Goal: Information Seeking & Learning: Learn about a topic

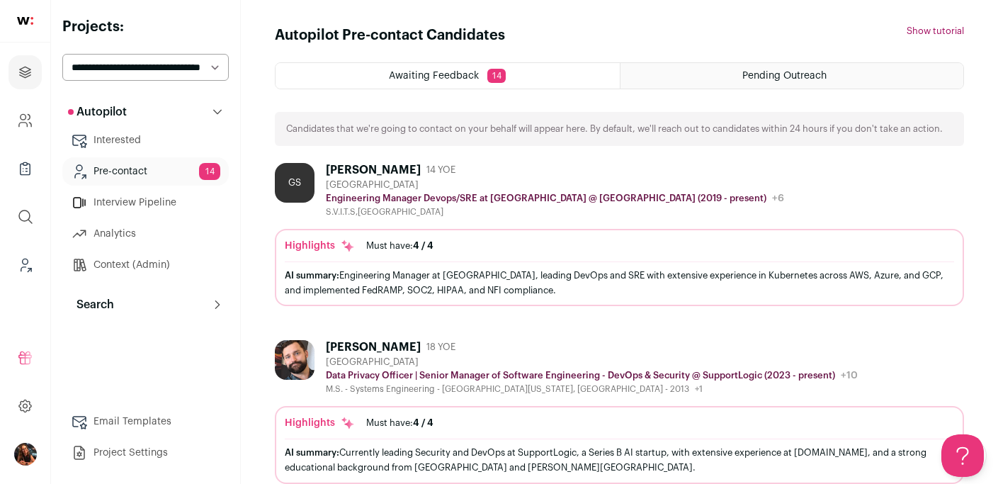
click at [126, 172] on link "Pre-contact 14" at bounding box center [145, 171] width 166 height 28
click at [25, 267] on icon "Leads (Backoffice)" at bounding box center [25, 264] width 16 height 17
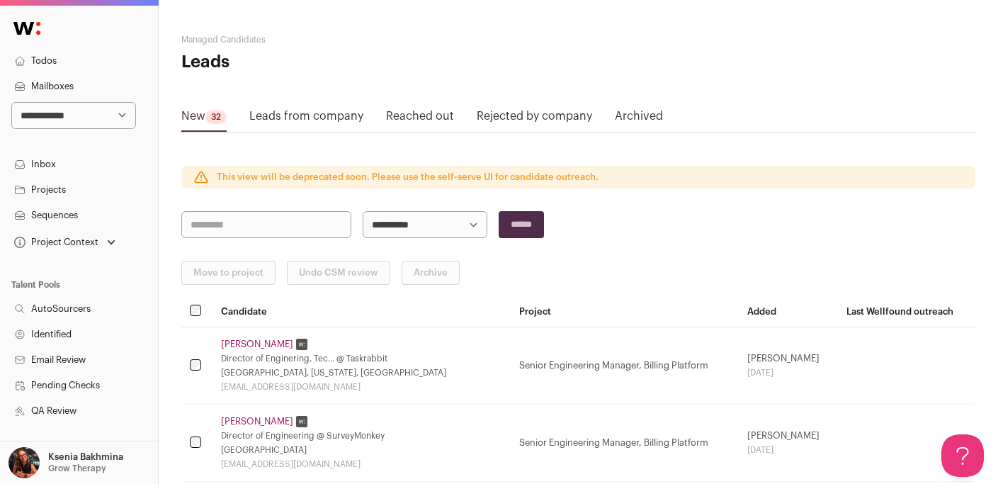
click at [398, 228] on select "**********" at bounding box center [425, 224] width 125 height 27
select select "*****"
click at [363, 211] on select "**********" at bounding box center [425, 224] width 125 height 27
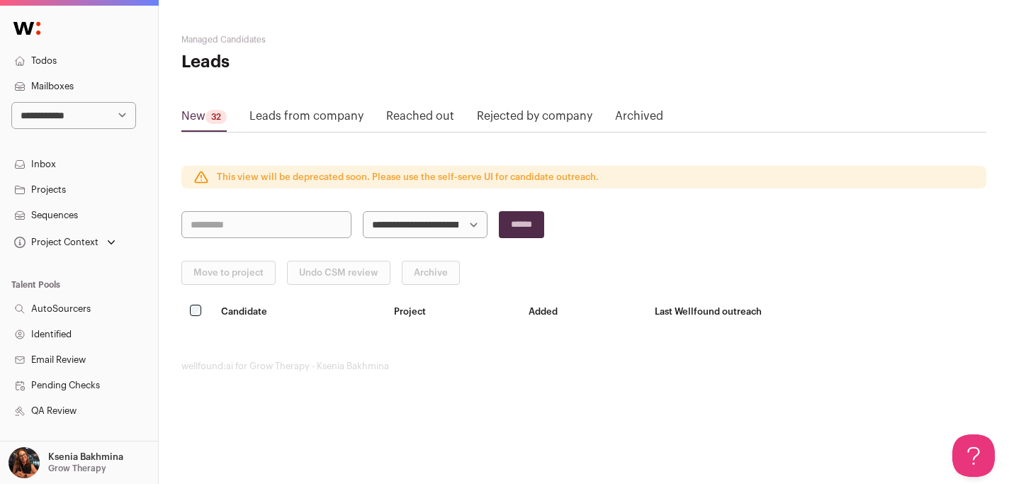
click at [459, 220] on select "**********" at bounding box center [425, 224] width 125 height 27
select select "*****"
click at [363, 211] on select "**********" at bounding box center [425, 224] width 125 height 27
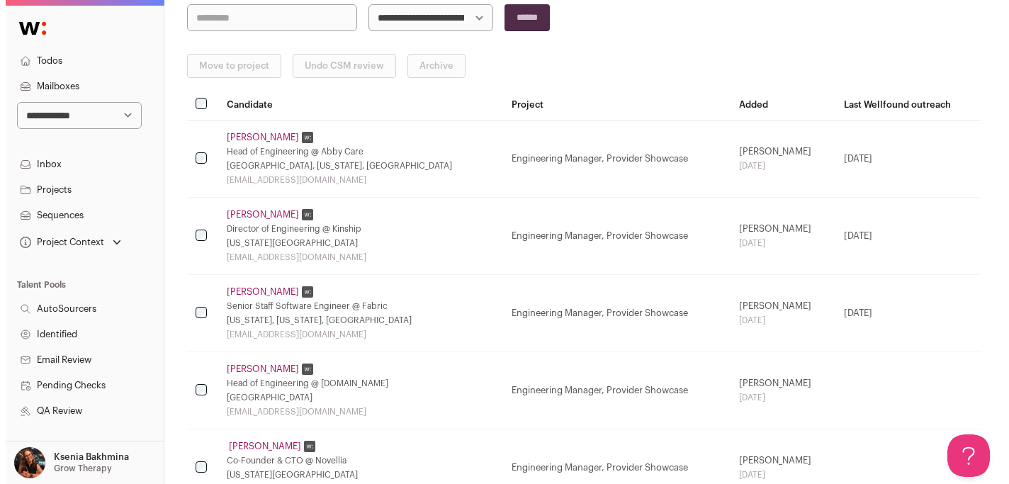
scroll to position [205, 0]
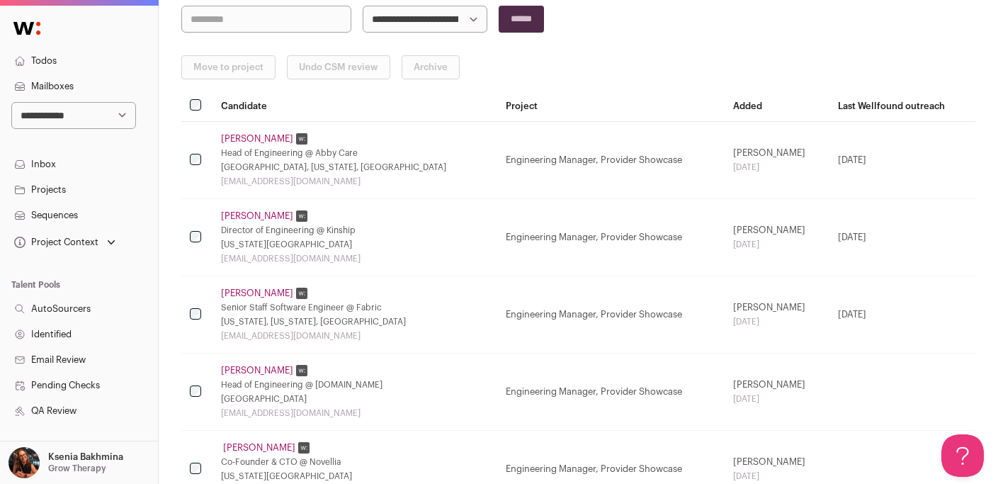
click at [255, 297] on link "Nick Catalano" at bounding box center [257, 293] width 72 height 11
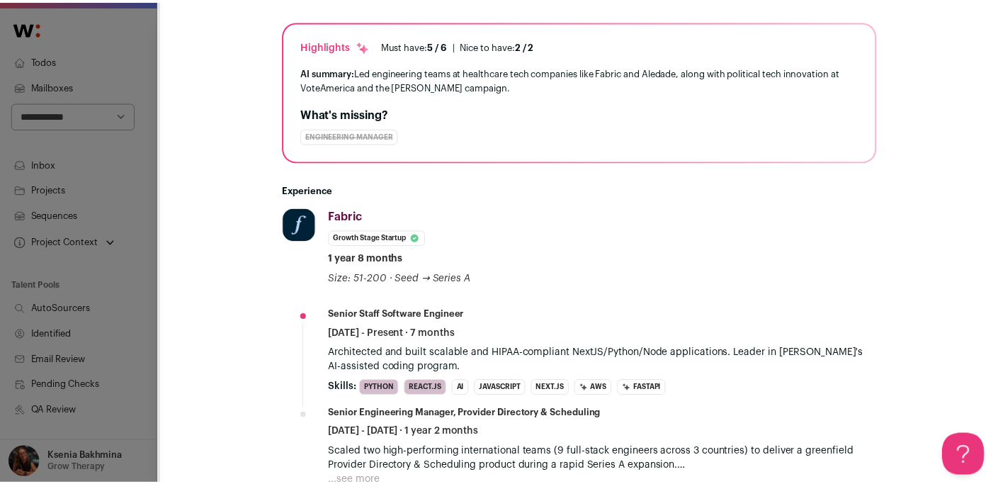
scroll to position [336, 0]
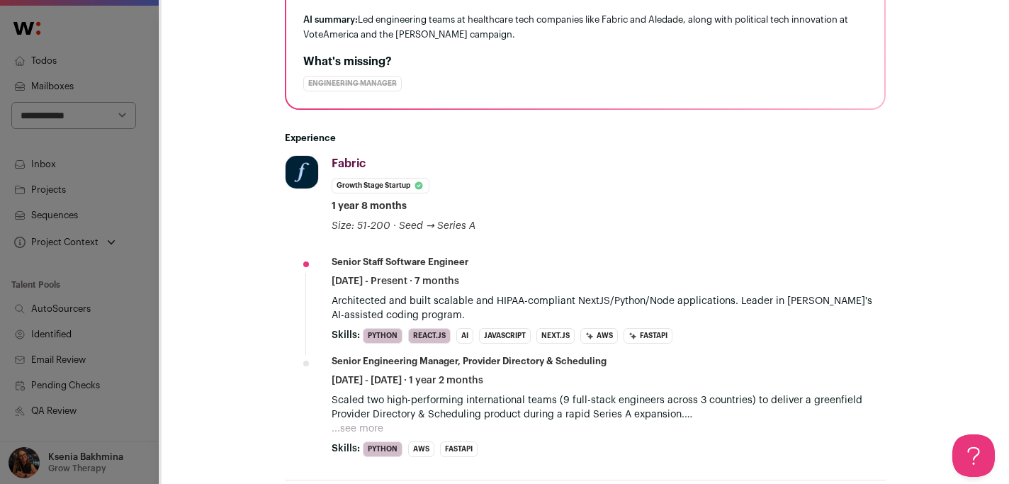
click at [124, 232] on div "**********" at bounding box center [504, 242] width 1009 height 484
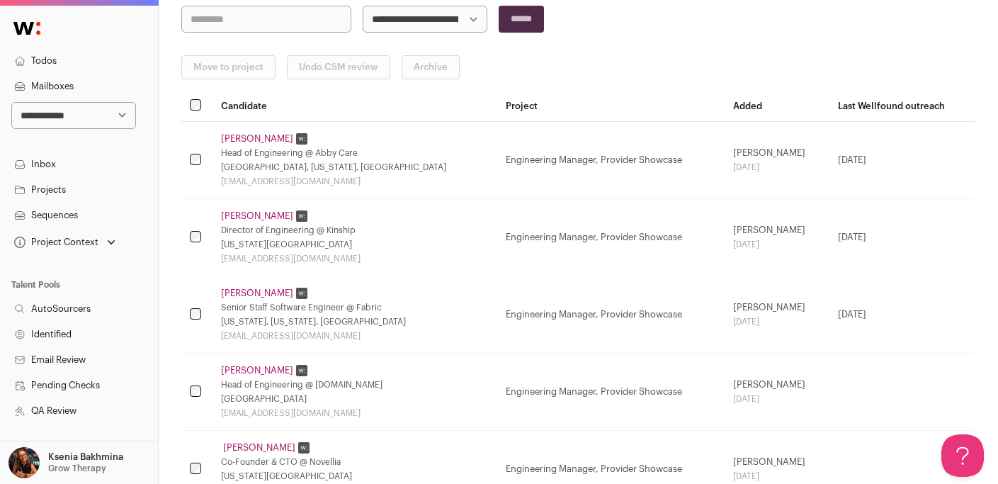
scroll to position [331, 0]
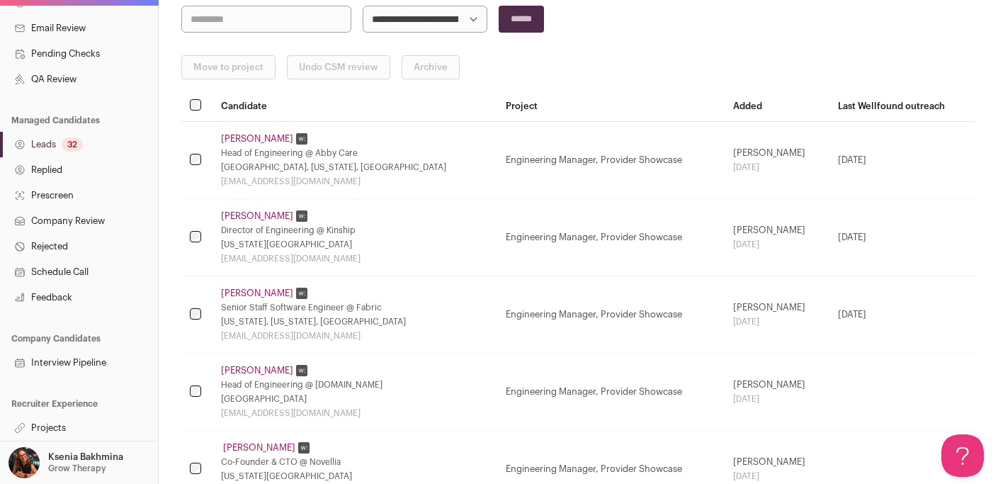
click at [48, 434] on link "Projects" at bounding box center [79, 427] width 158 height 25
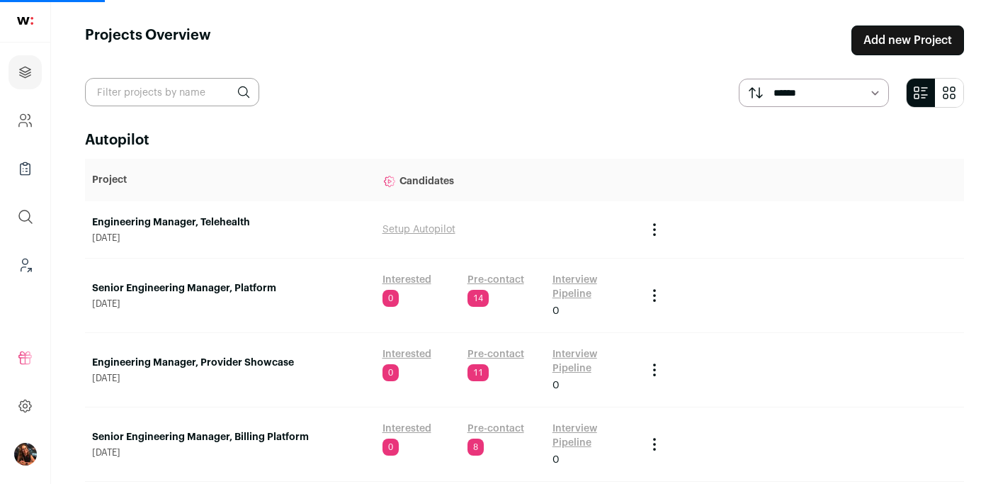
scroll to position [110, 0]
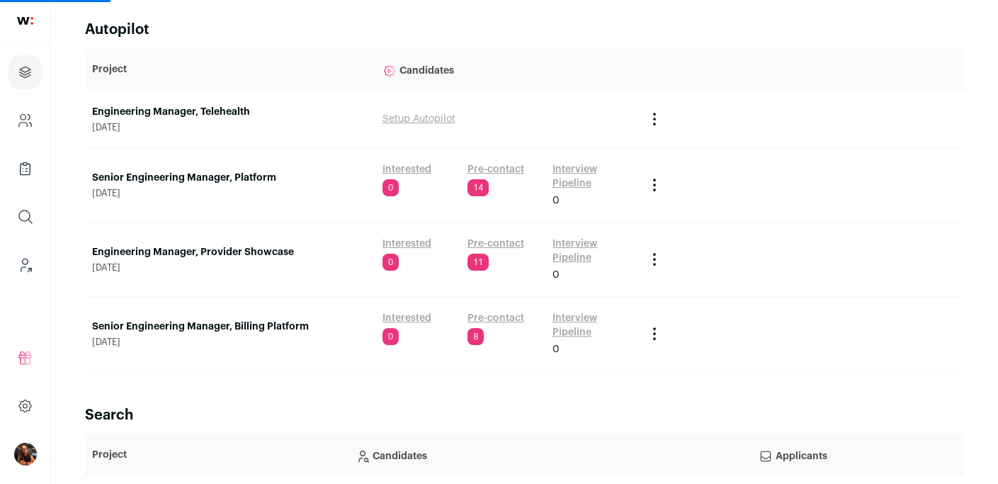
click at [207, 183] on link "Senior Engineering Manager, Platform" at bounding box center [230, 178] width 276 height 14
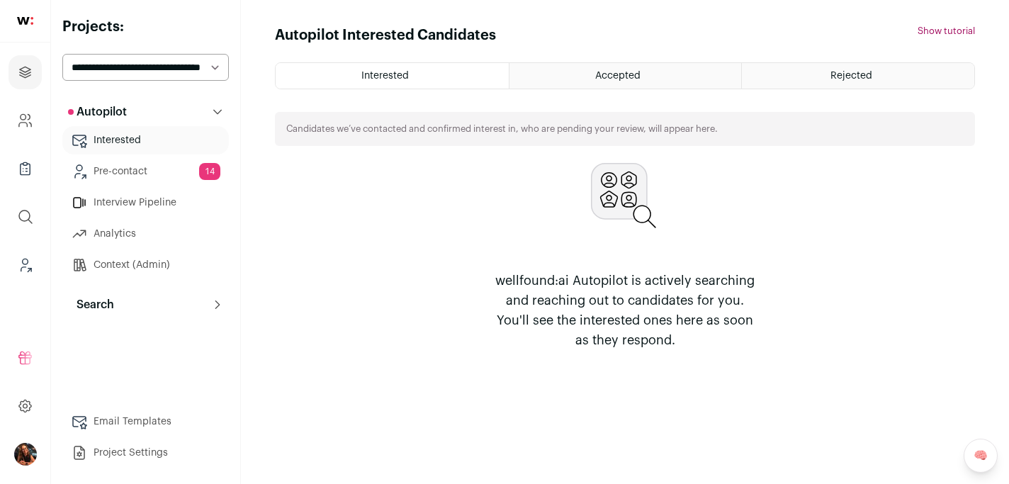
click at [143, 168] on link "Pre-contact 14" at bounding box center [145, 171] width 166 height 28
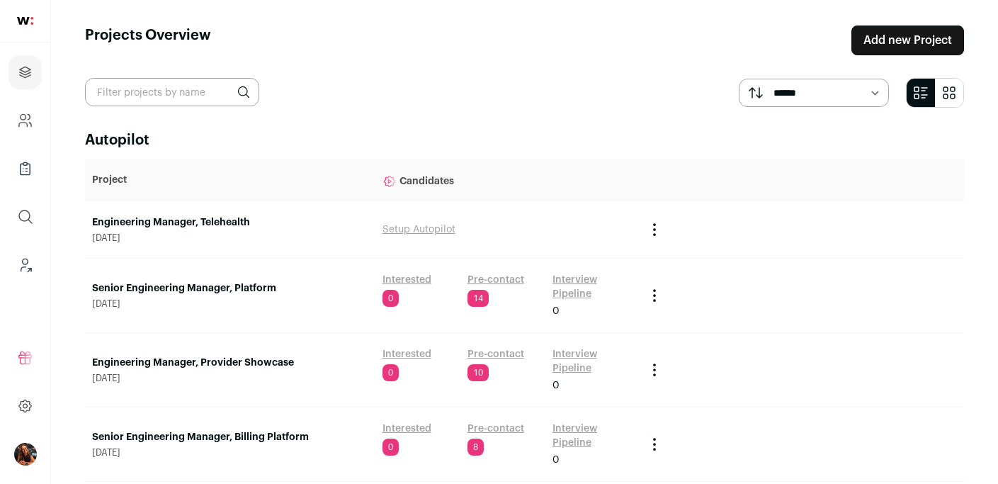
click at [496, 283] on link "Pre-contact" at bounding box center [495, 280] width 57 height 14
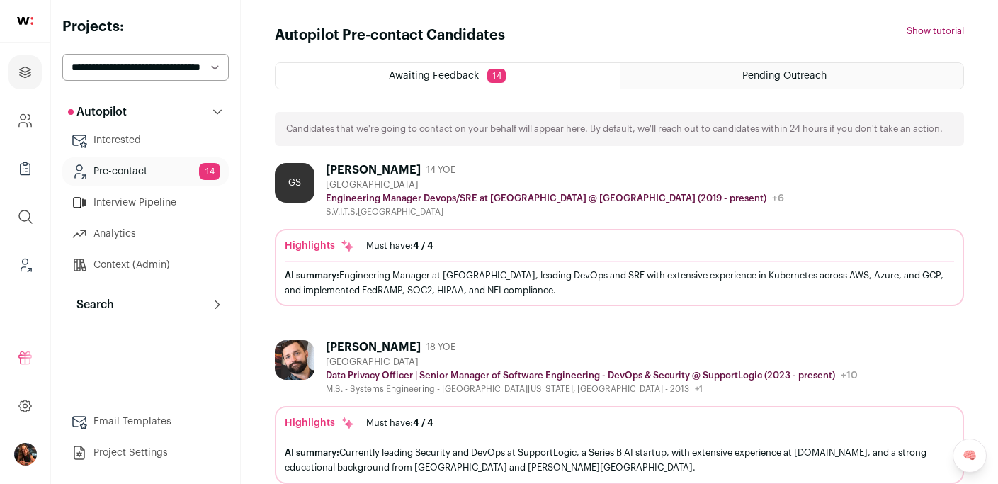
scroll to position [268, 0]
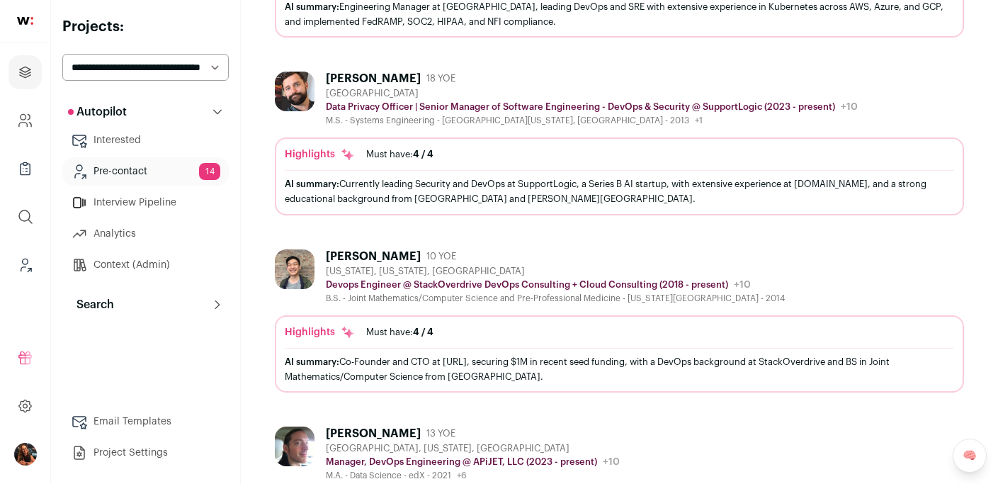
click at [115, 60] on select "**********" at bounding box center [145, 67] width 166 height 27
click at [27, 72] on icon "Projects" at bounding box center [25, 72] width 16 height 17
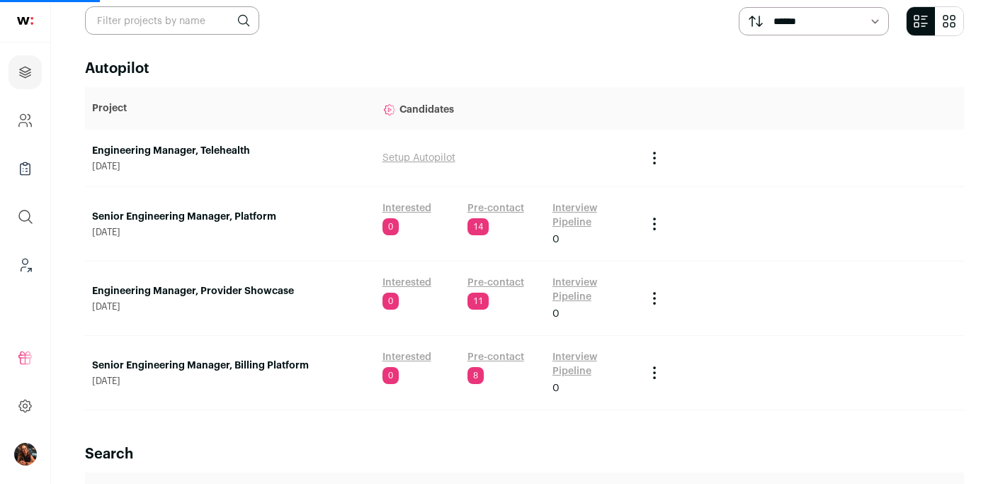
scroll to position [132, 0]
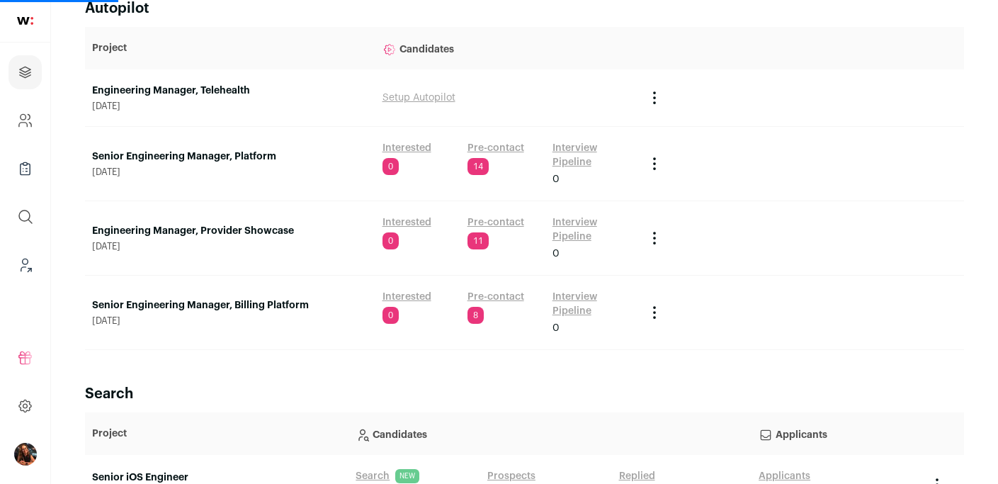
click at [230, 221] on td "Engineering Manager, Provider Showcase August 19, 2025" at bounding box center [230, 238] width 290 height 74
click at [220, 233] on link "Engineering Manager, Provider Showcase" at bounding box center [230, 231] width 276 height 14
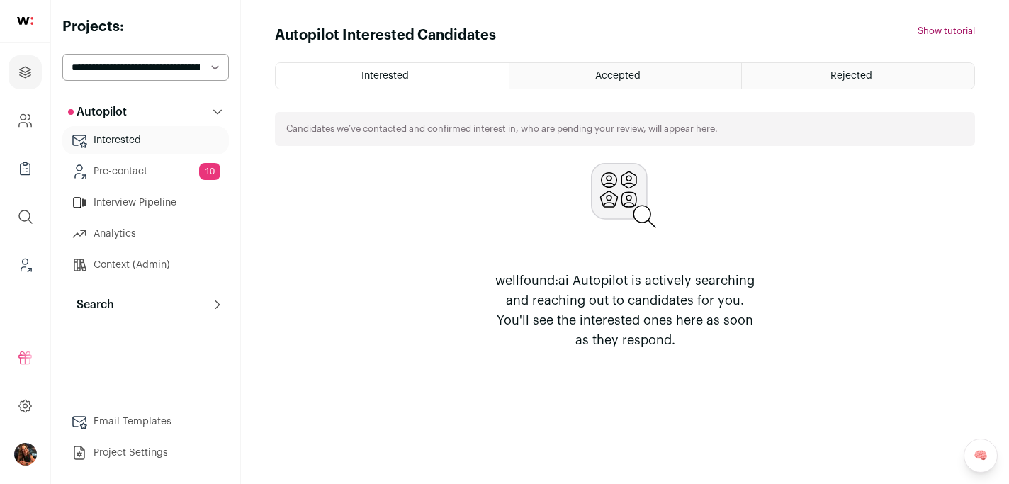
click at [152, 170] on link "Pre-contact 10" at bounding box center [145, 171] width 166 height 28
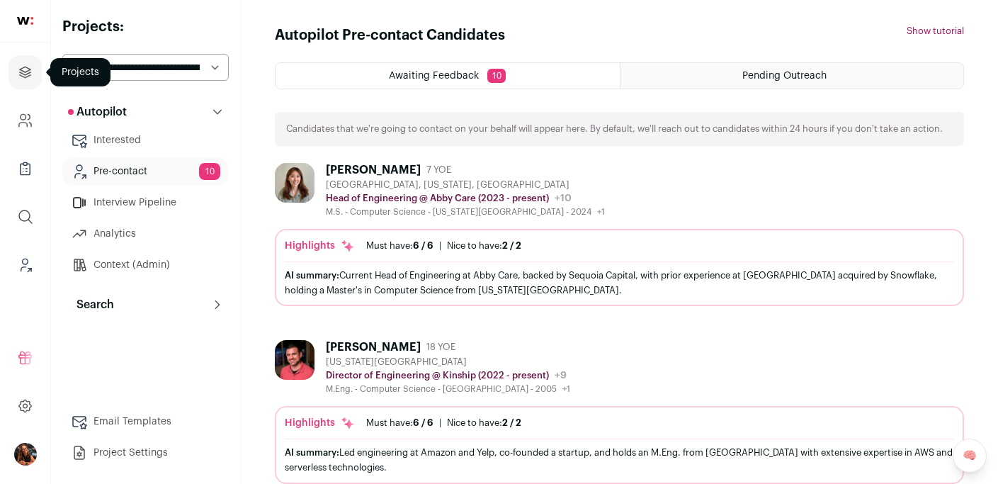
click at [18, 74] on icon "Projects" at bounding box center [25, 72] width 16 height 17
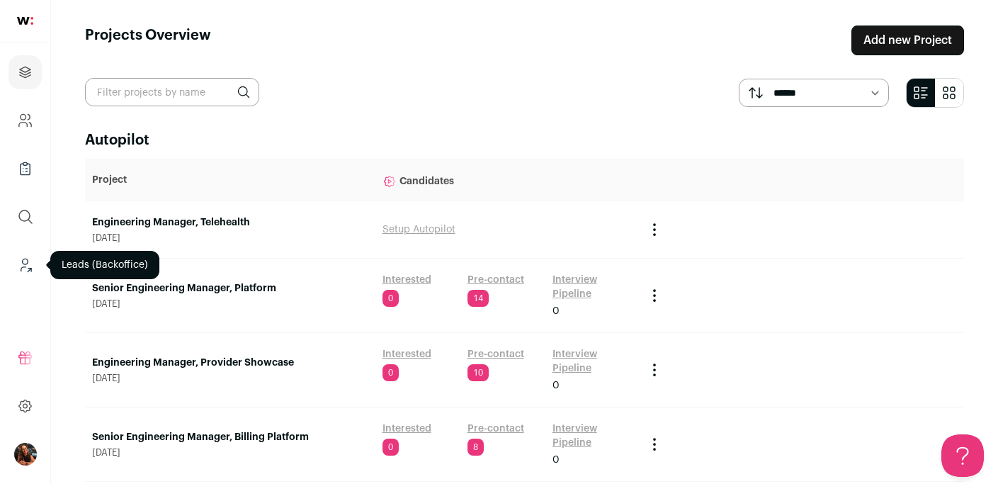
click at [19, 266] on icon "Leads (Backoffice)" at bounding box center [25, 264] width 16 height 17
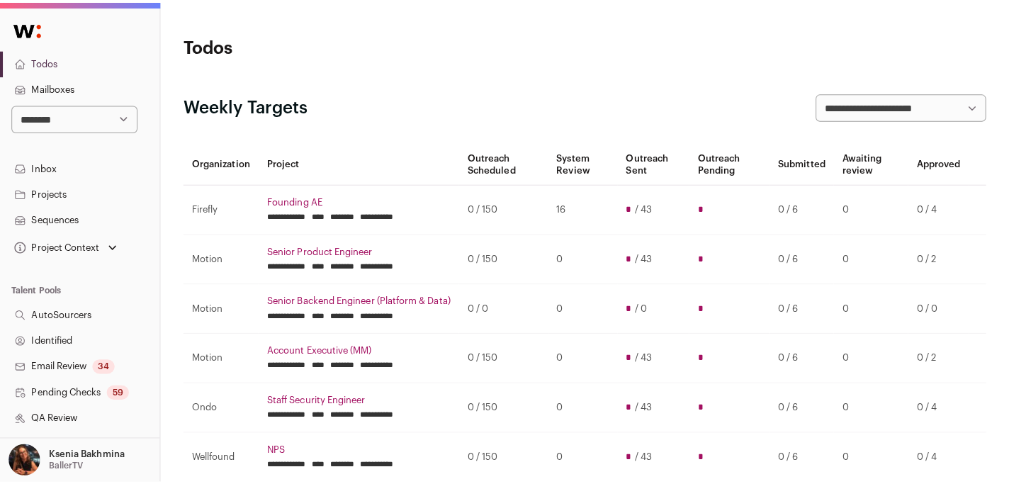
scroll to position [342, 0]
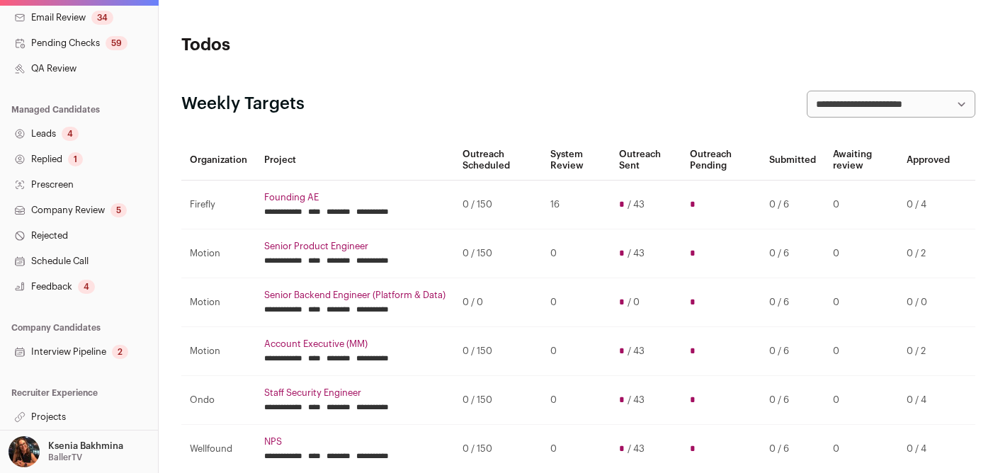
click at [52, 152] on link "Replied 1" at bounding box center [79, 159] width 158 height 25
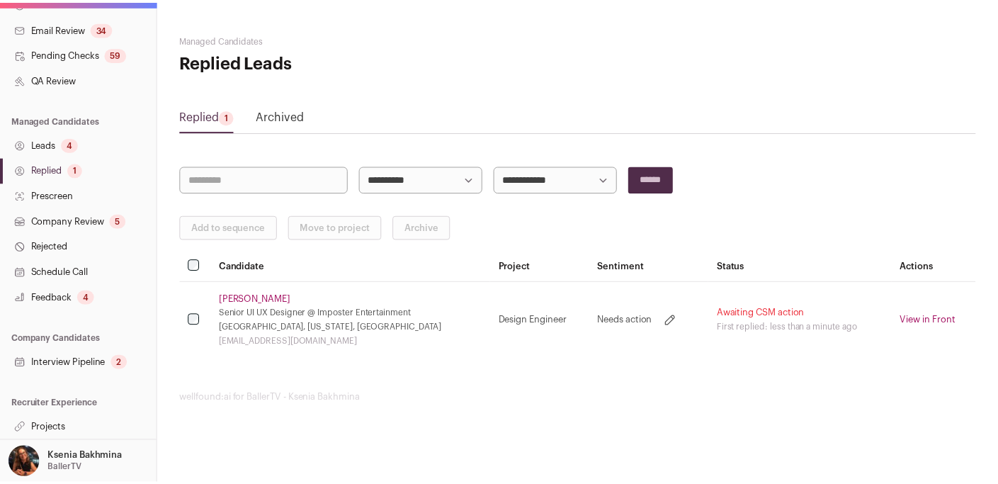
scroll to position [208, 0]
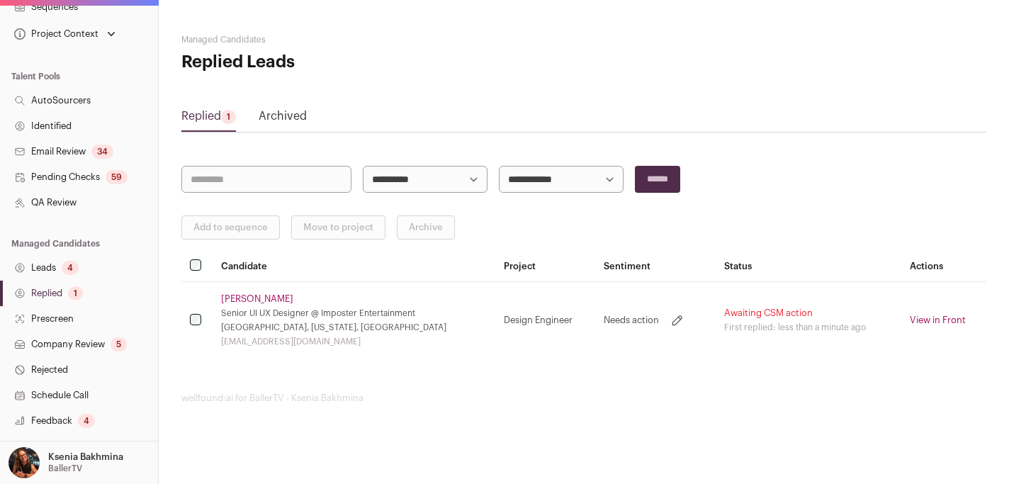
click at [82, 350] on link "Company Review 5" at bounding box center [79, 343] width 158 height 25
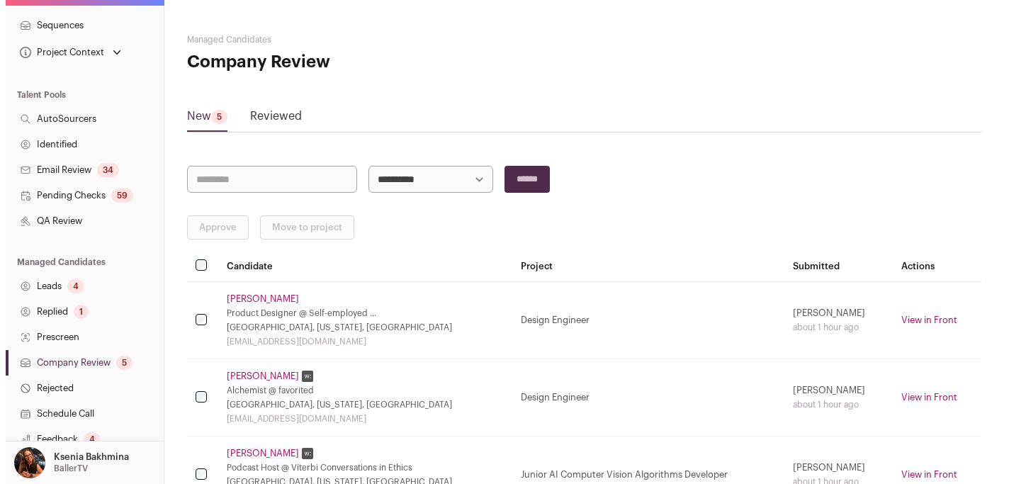
scroll to position [305, 0]
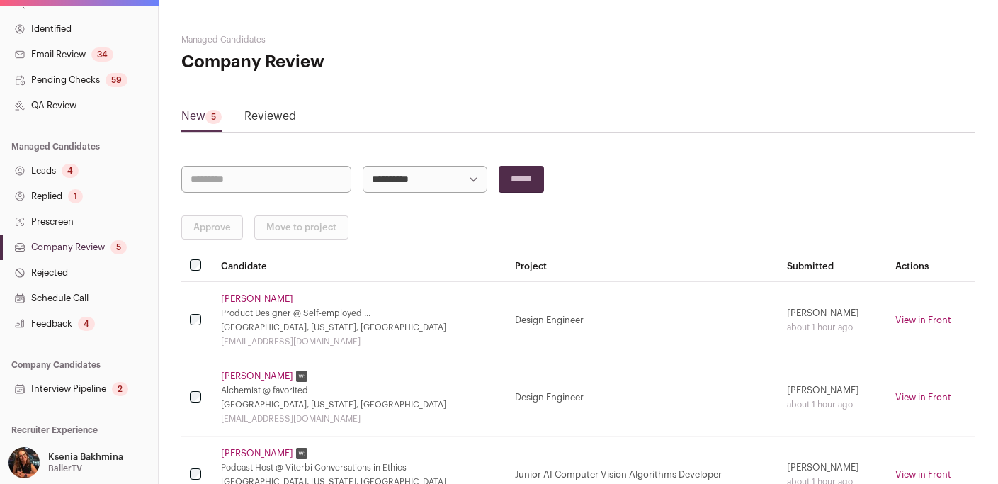
click at [82, 401] on link "Interview Pipeline 2" at bounding box center [79, 388] width 158 height 25
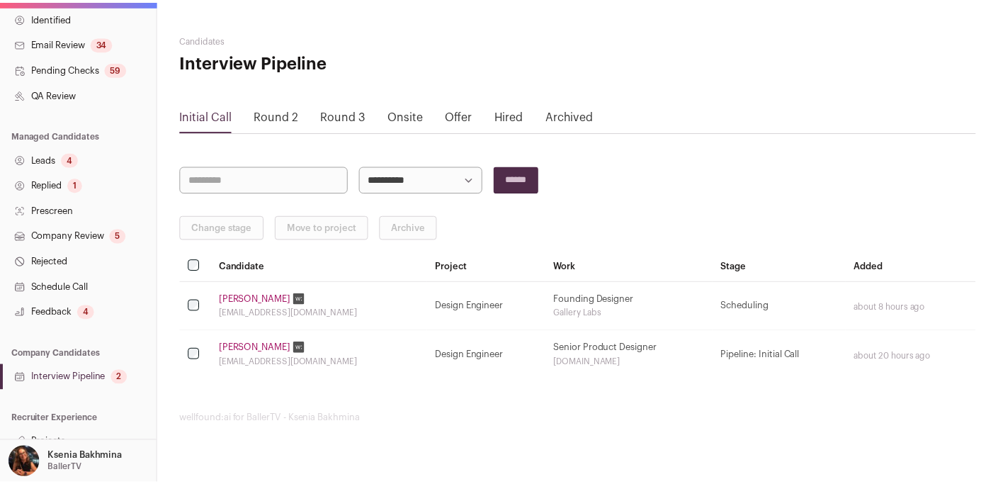
scroll to position [331, 0]
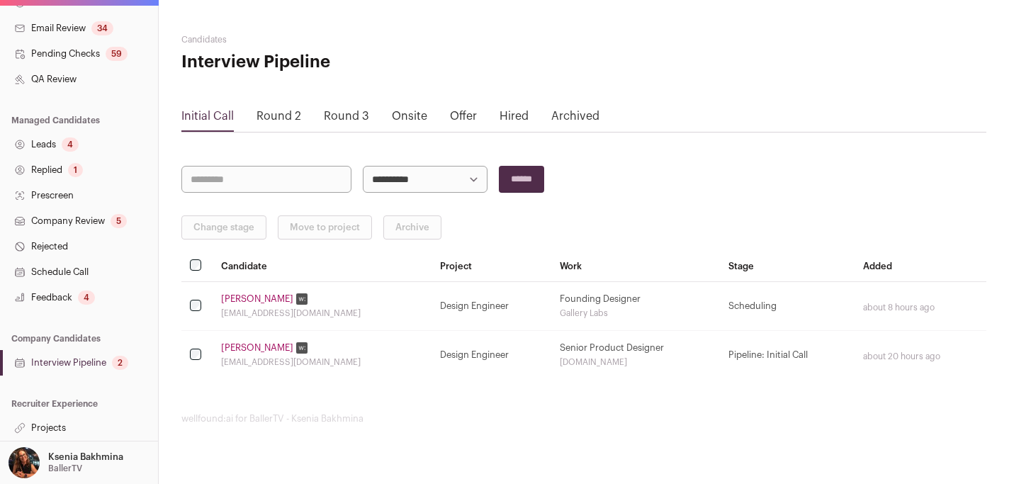
click at [79, 222] on link "Company Review 5" at bounding box center [79, 220] width 158 height 25
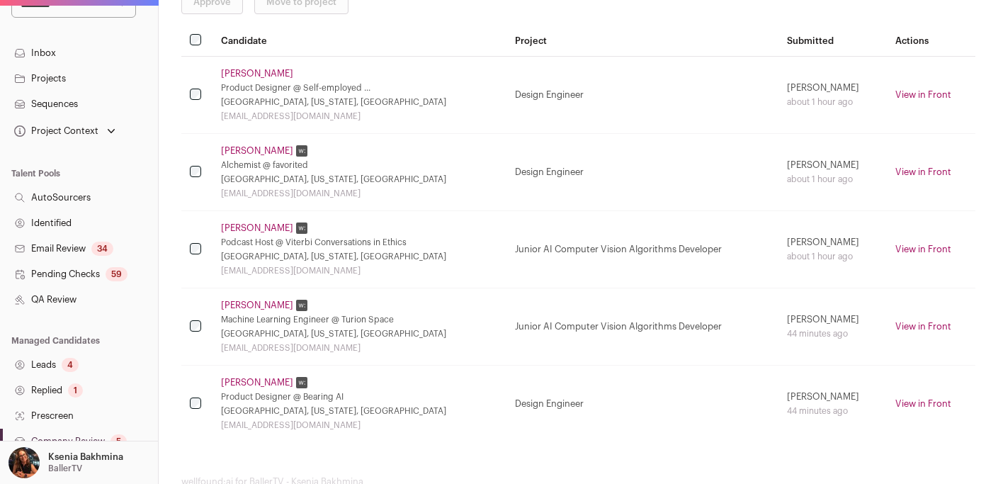
scroll to position [113, 0]
click at [45, 362] on link "Leads 4" at bounding box center [79, 363] width 158 height 25
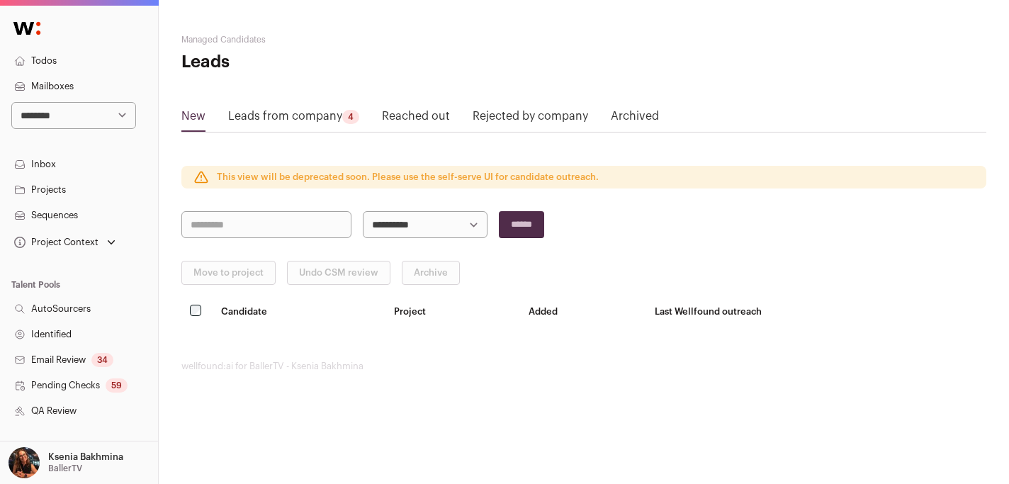
click at [283, 123] on link "Leads from company 4" at bounding box center [293, 119] width 131 height 23
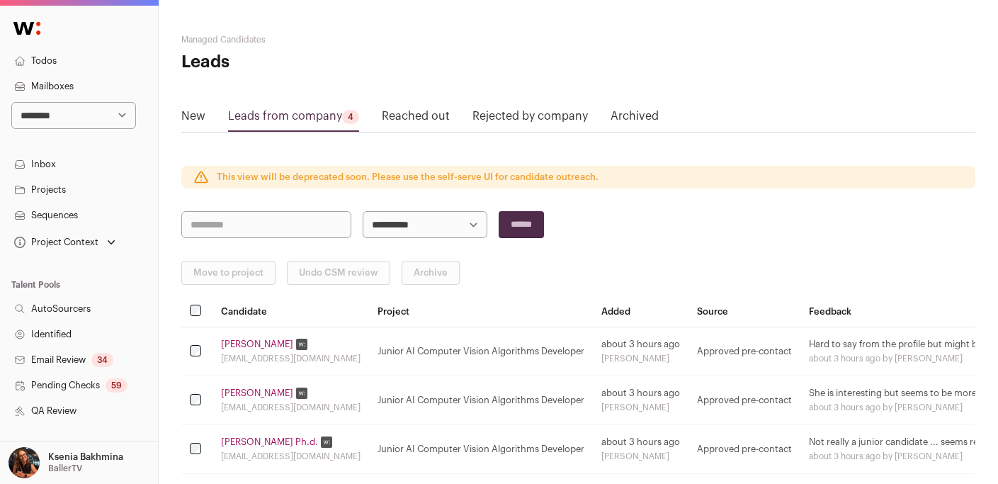
click at [424, 110] on link "Reached out" at bounding box center [416, 119] width 68 height 23
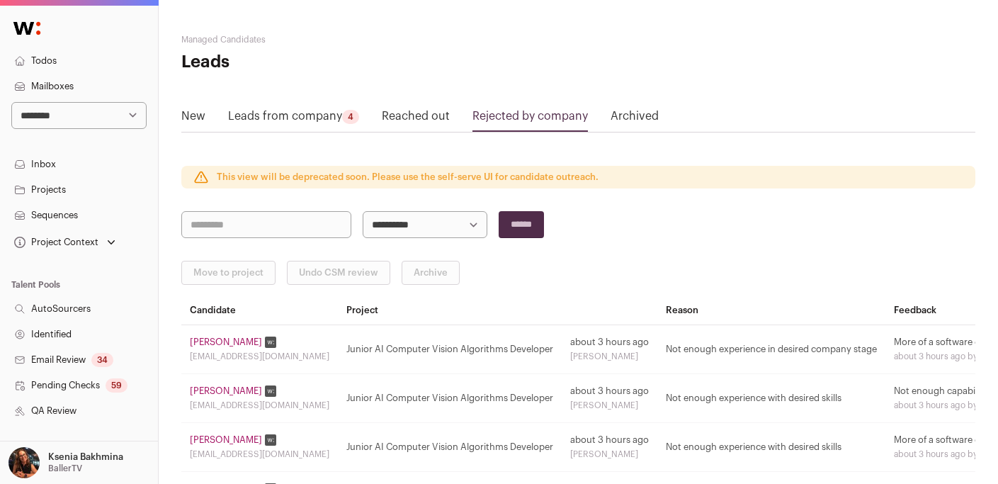
click at [514, 112] on link "Rejected by company" at bounding box center [529, 119] width 115 height 23
click at [57, 155] on link "Inbox" at bounding box center [79, 164] width 158 height 25
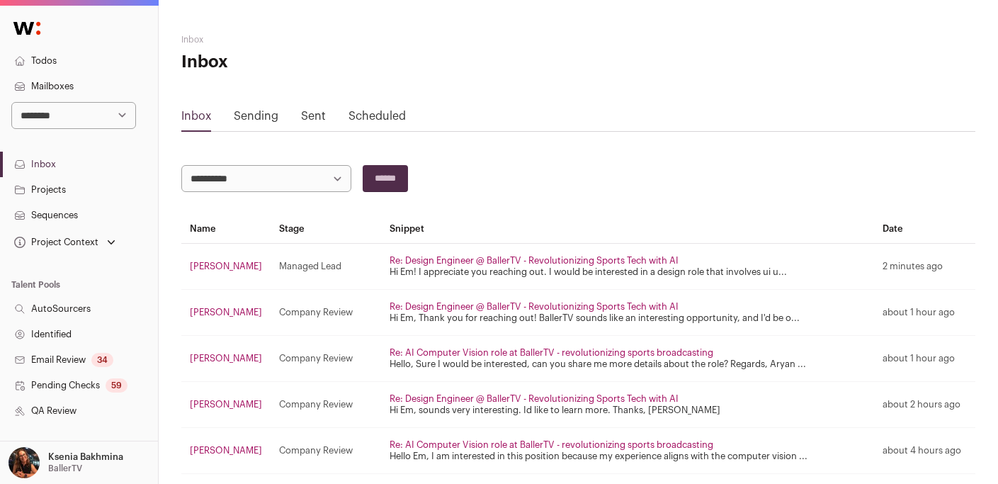
click at [301, 115] on link "Sent" at bounding box center [313, 115] width 25 height 11
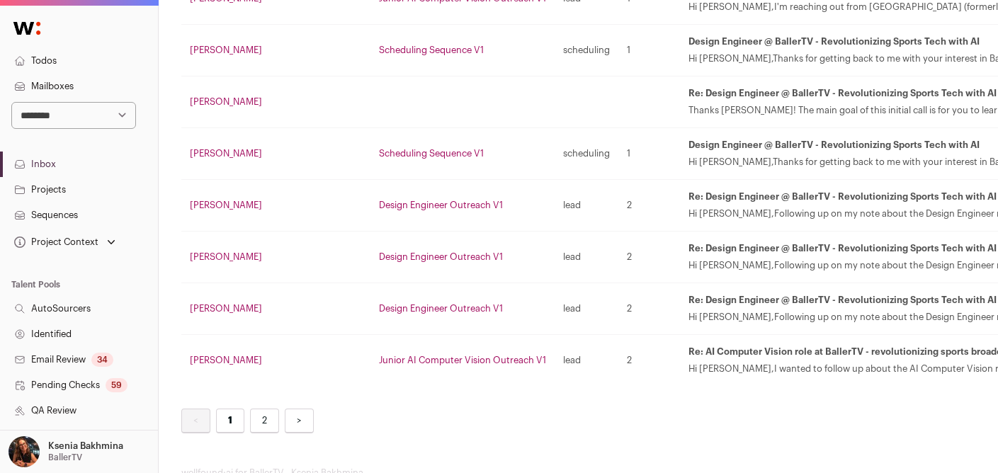
scroll to position [2493, 0]
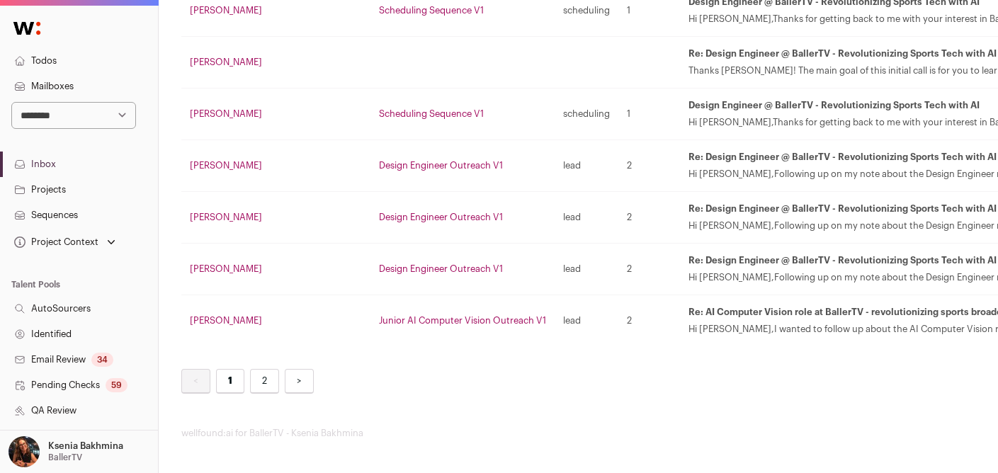
click at [263, 379] on link "2" at bounding box center [264, 381] width 29 height 25
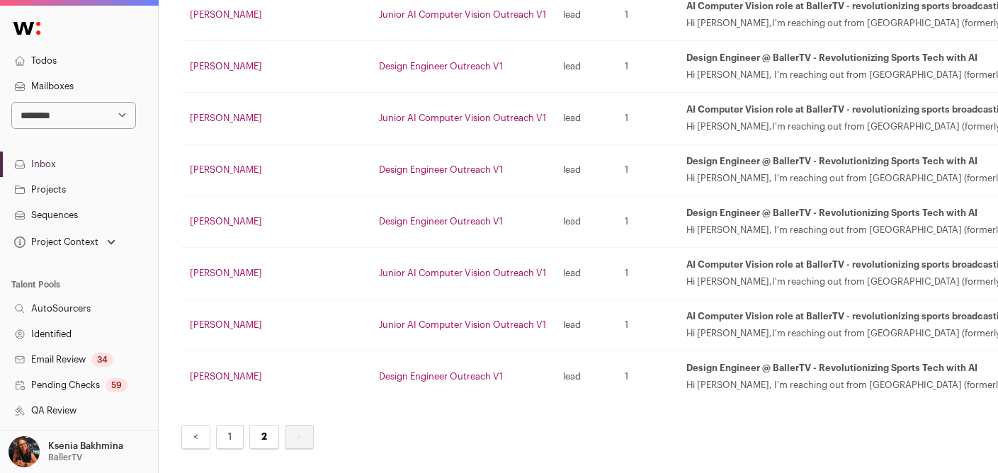
scroll to position [2338, 0]
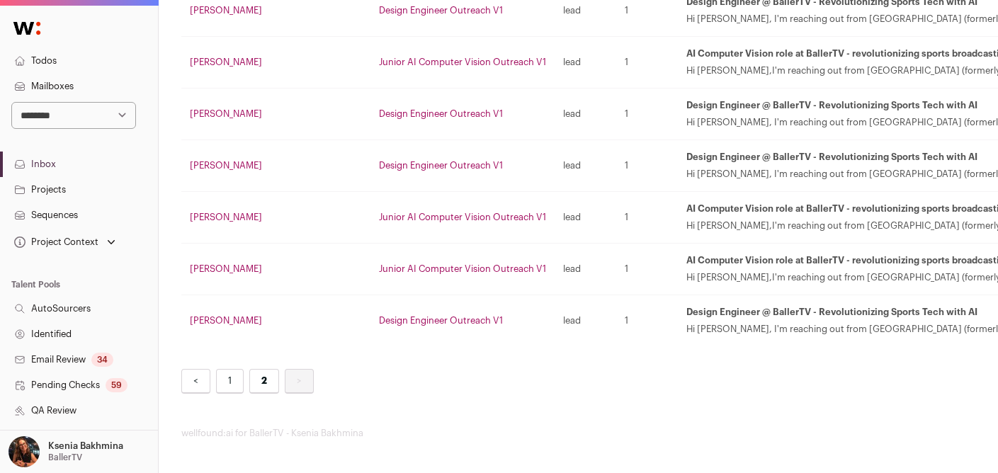
click at [77, 98] on link "Mailboxes" at bounding box center [79, 86] width 158 height 25
click at [74, 119] on select "**********" at bounding box center [73, 115] width 125 height 27
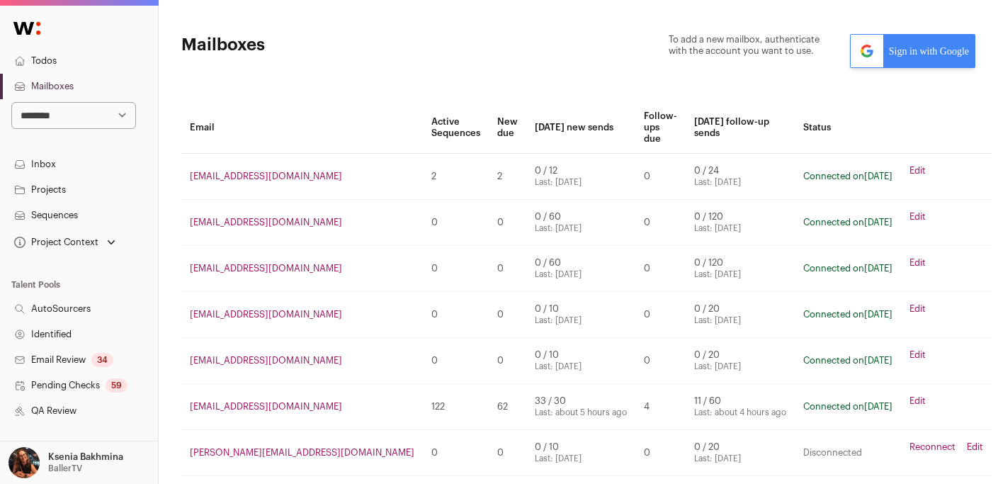
click at [75, 115] on select "**********" at bounding box center [73, 115] width 125 height 27
select select "***"
click at [11, 102] on select "**********" at bounding box center [73, 115] width 125 height 27
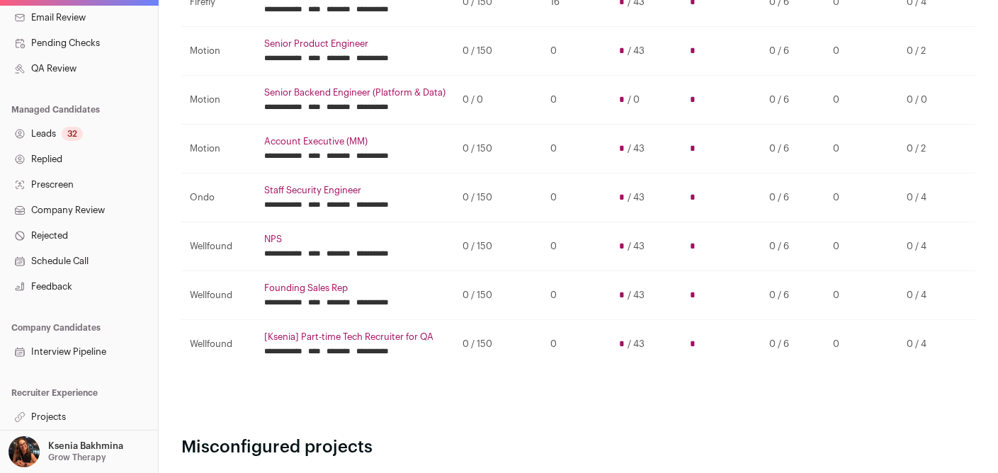
scroll to position [288, 0]
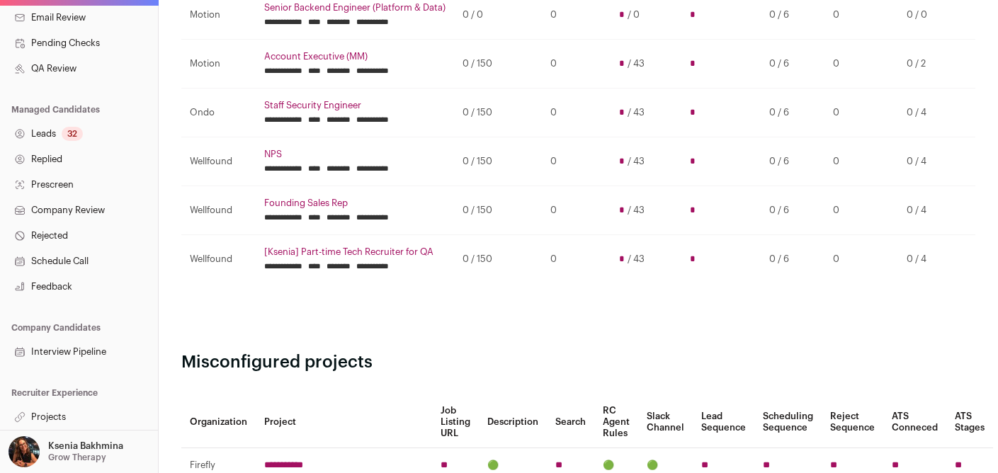
click at [46, 407] on link "Projects" at bounding box center [79, 416] width 158 height 25
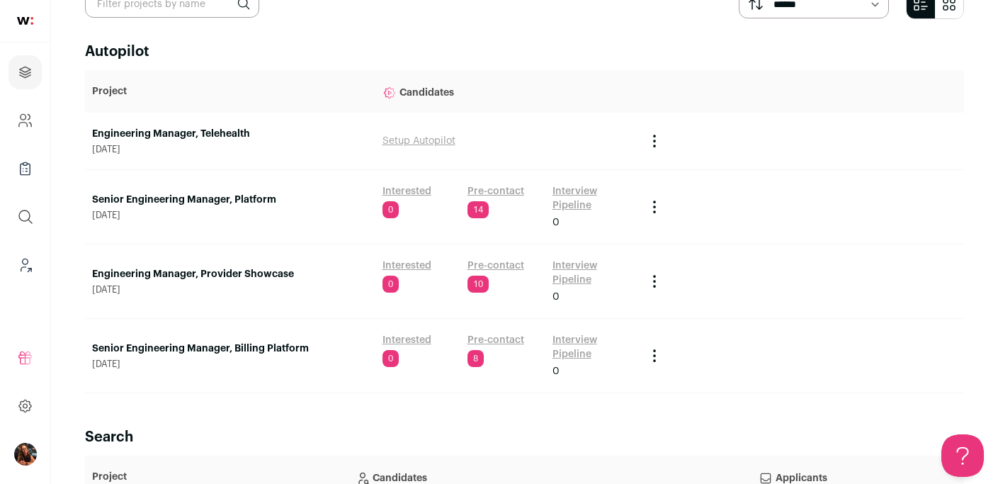
scroll to position [101, 0]
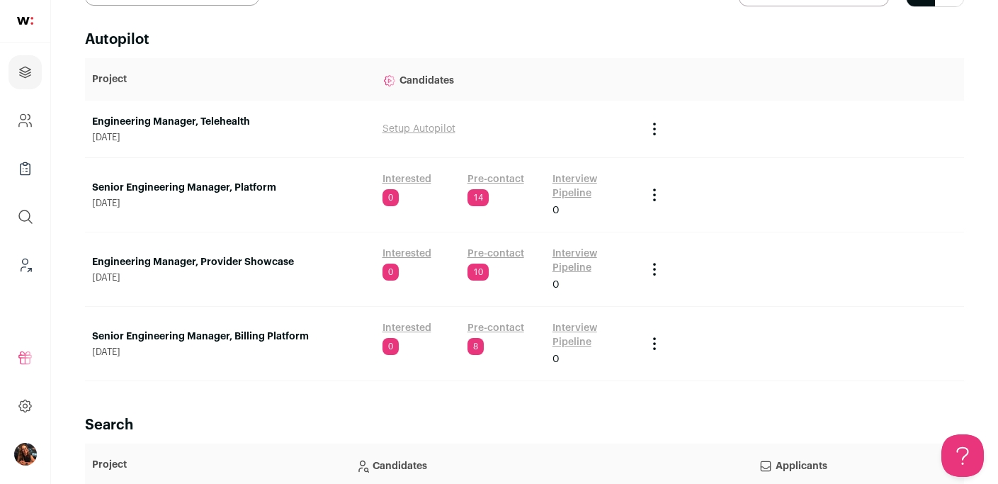
click at [492, 177] on link "Pre-contact" at bounding box center [495, 179] width 57 height 14
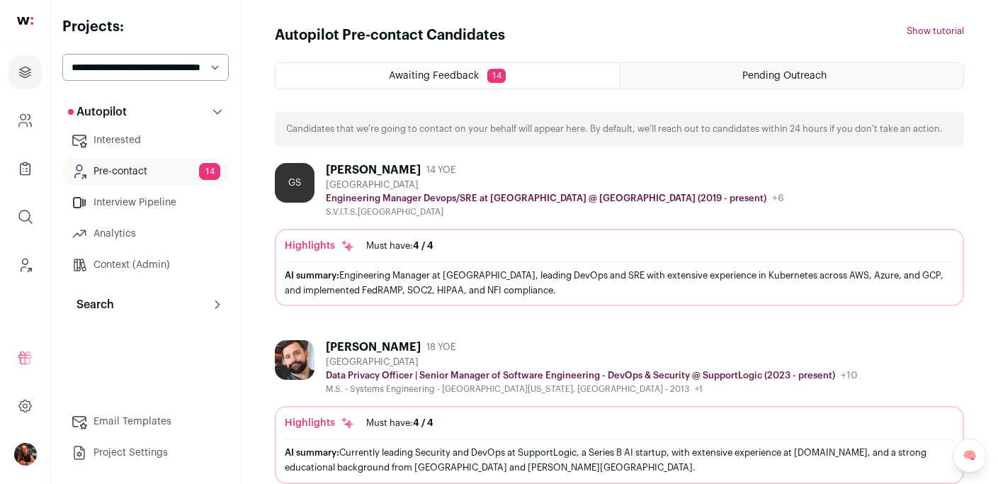
click at [368, 164] on div "Gurpreet Singh" at bounding box center [373, 170] width 95 height 14
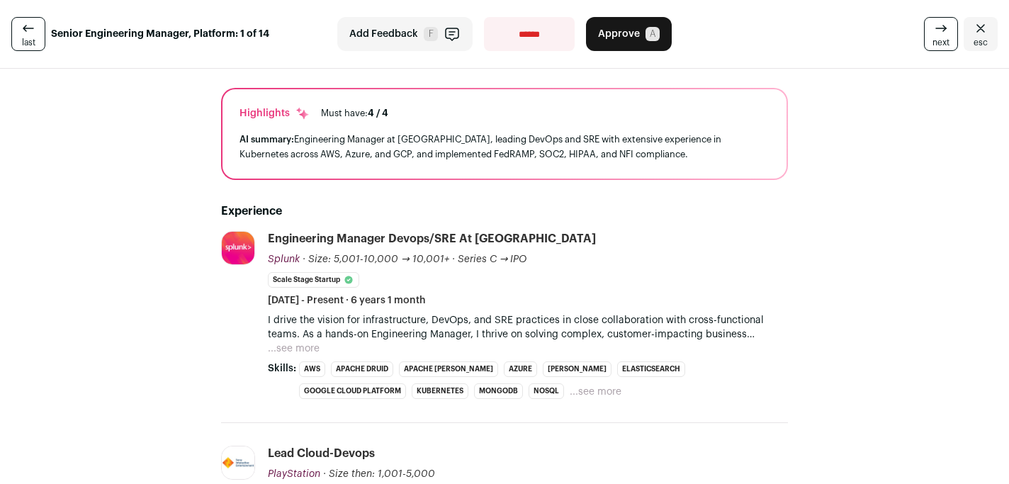
scroll to position [4, 0]
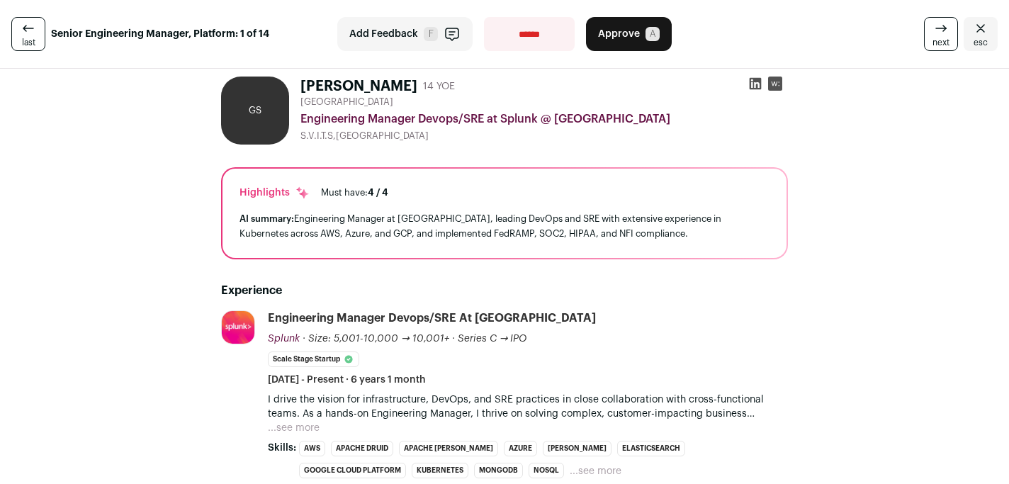
click at [972, 30] on icon "Close" at bounding box center [980, 28] width 17 height 17
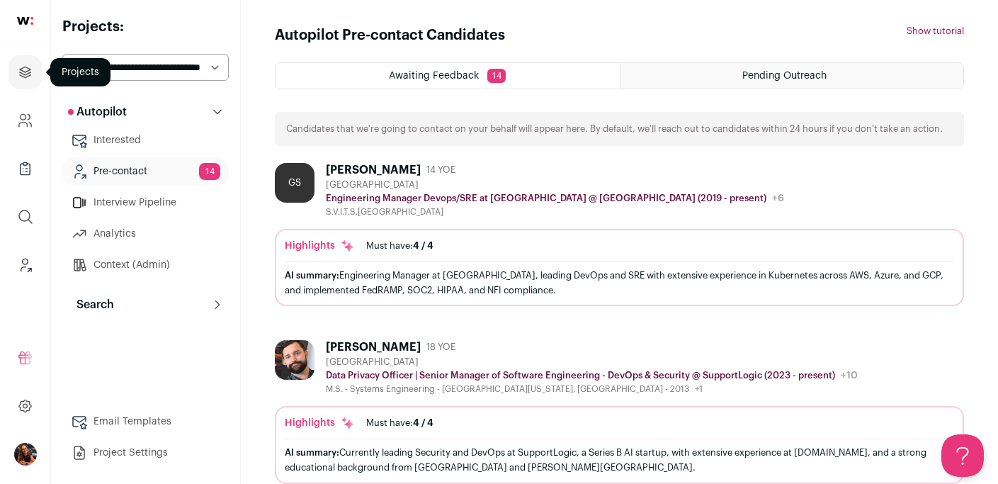
click at [23, 72] on icon "Projects" at bounding box center [25, 72] width 16 height 17
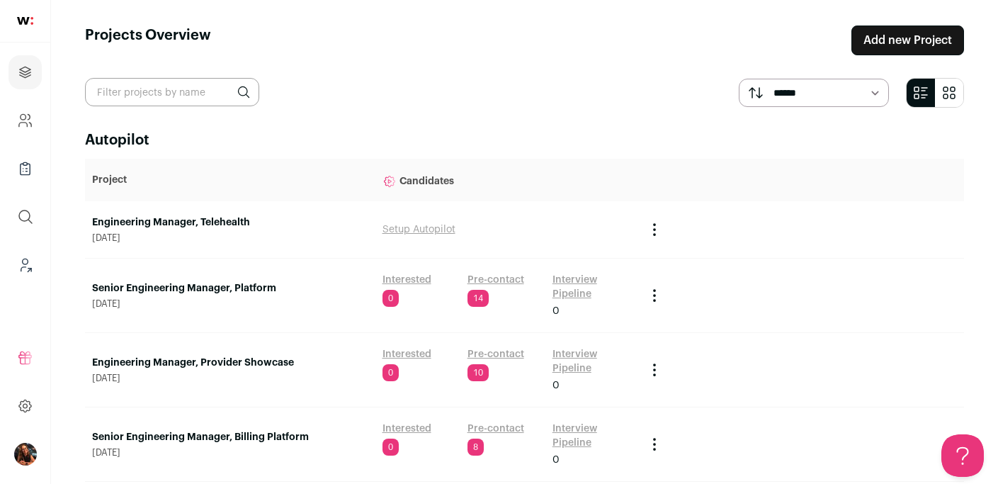
click at [499, 277] on link "Pre-contact" at bounding box center [495, 280] width 57 height 14
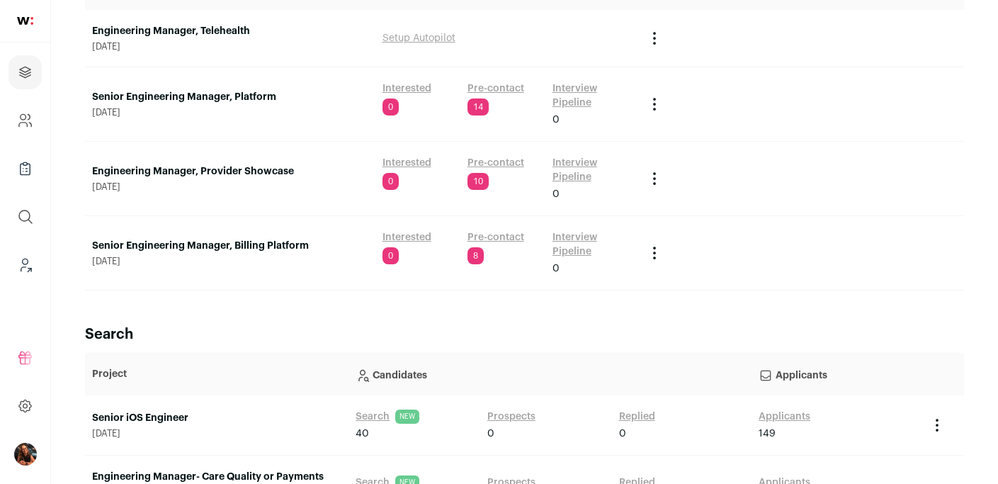
scroll to position [199, 0]
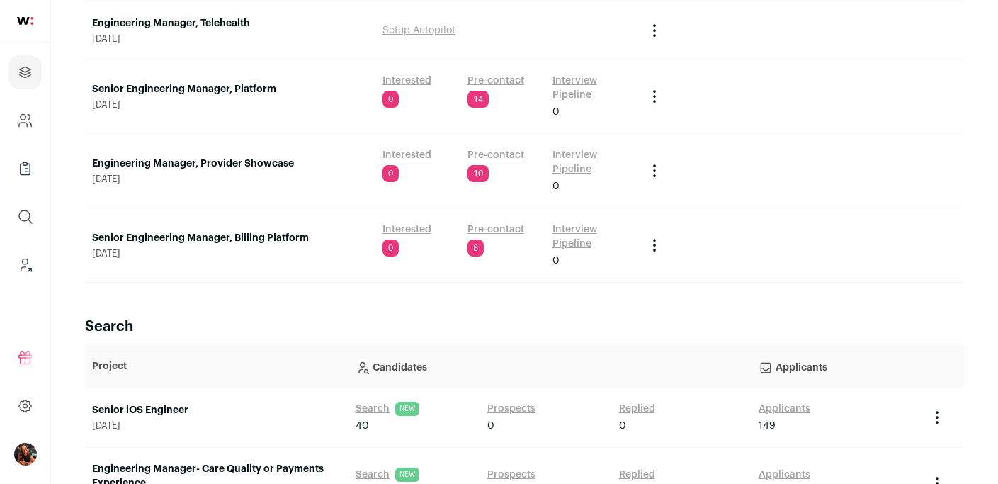
click at [471, 227] on link "Pre-contact" at bounding box center [495, 229] width 57 height 14
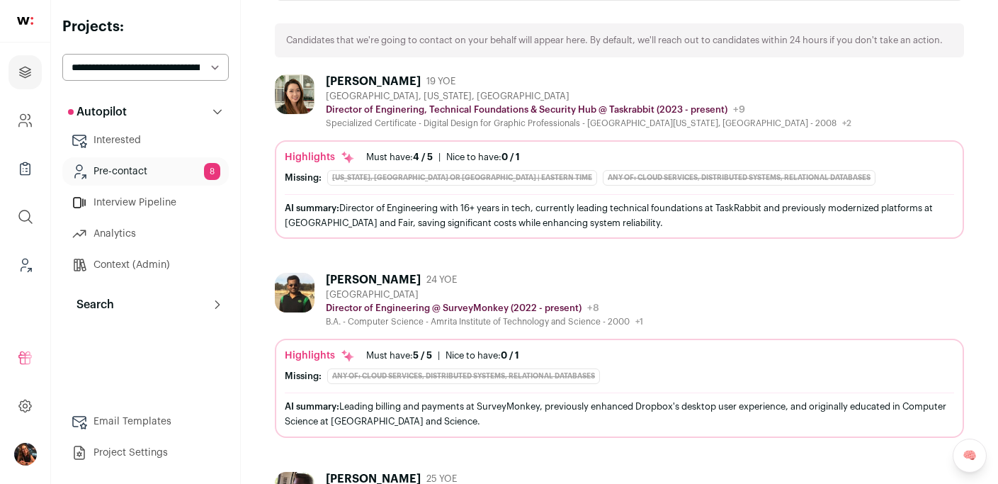
scroll to position [89, 0]
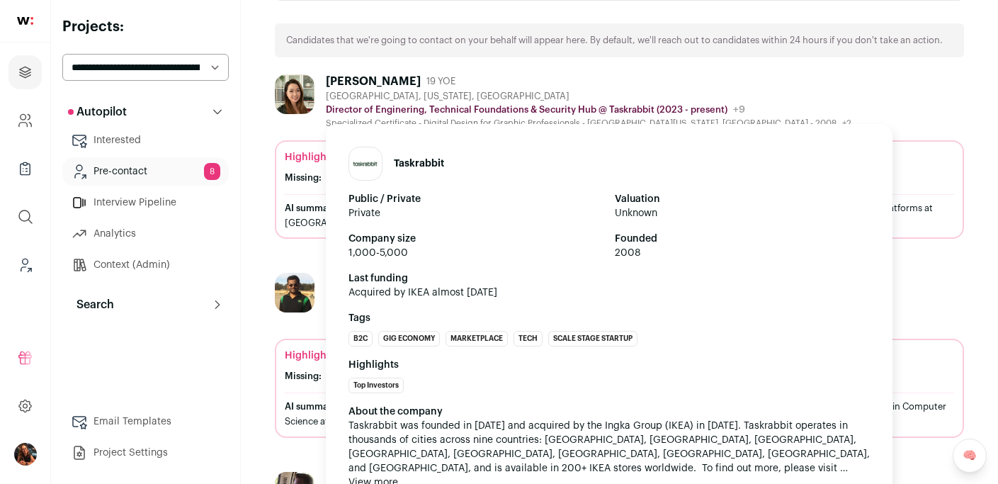
click at [360, 108] on p "Director of Enginering, Technical Foundations & Security Hub @ Taskrabbit (2023…" at bounding box center [527, 109] width 402 height 11
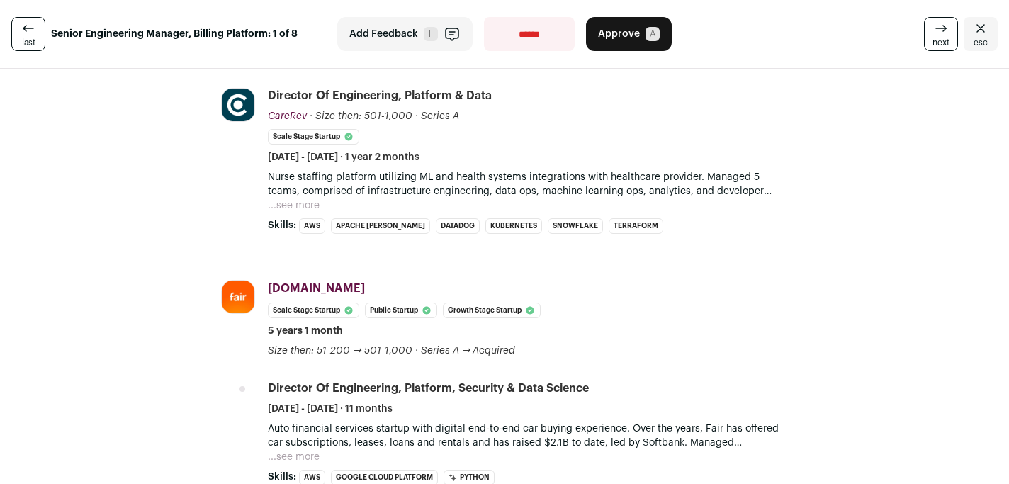
scroll to position [480, 0]
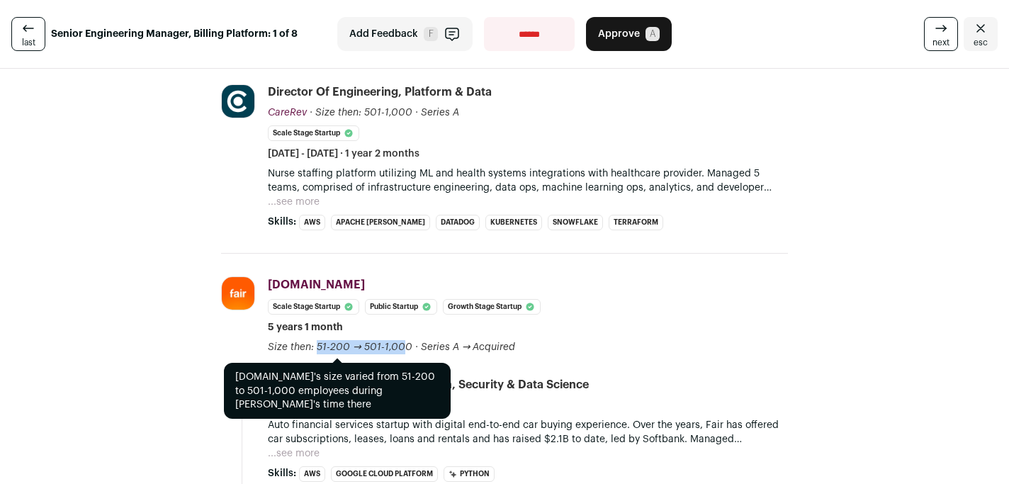
drag, startPoint x: 312, startPoint y: 302, endPoint x: 398, endPoint y: 302, distance: 86.4
click at [398, 342] on span "Size then: 51-200 → 501-1,000" at bounding box center [340, 347] width 144 height 10
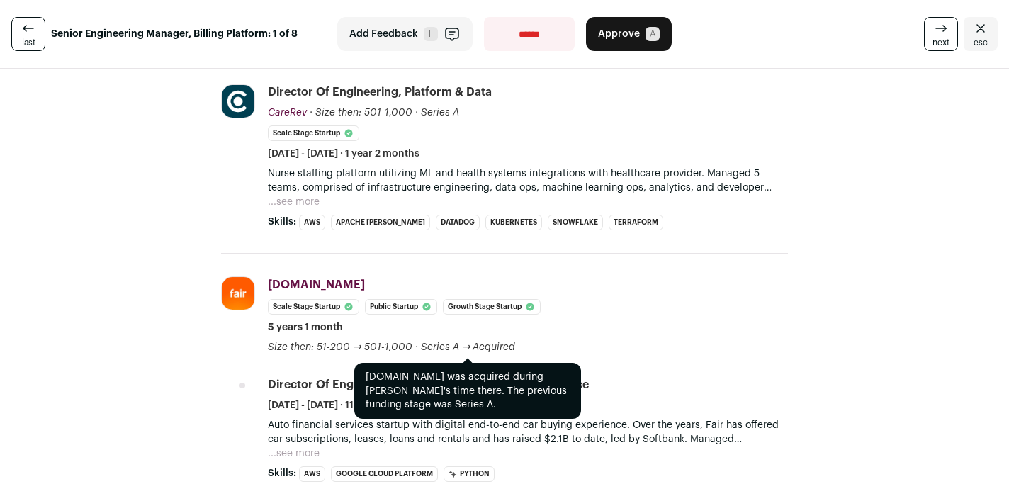
click at [500, 342] on span "Series A → Acquired" at bounding box center [468, 347] width 95 height 10
drag, startPoint x: 471, startPoint y: 302, endPoint x: 390, endPoint y: 302, distance: 80.7
click at [390, 340] on div "Size then: 51-200 → 501-1,000 Fair.com's size varied from 51-200 to 501-1,000 e…" at bounding box center [391, 347] width 247 height 14
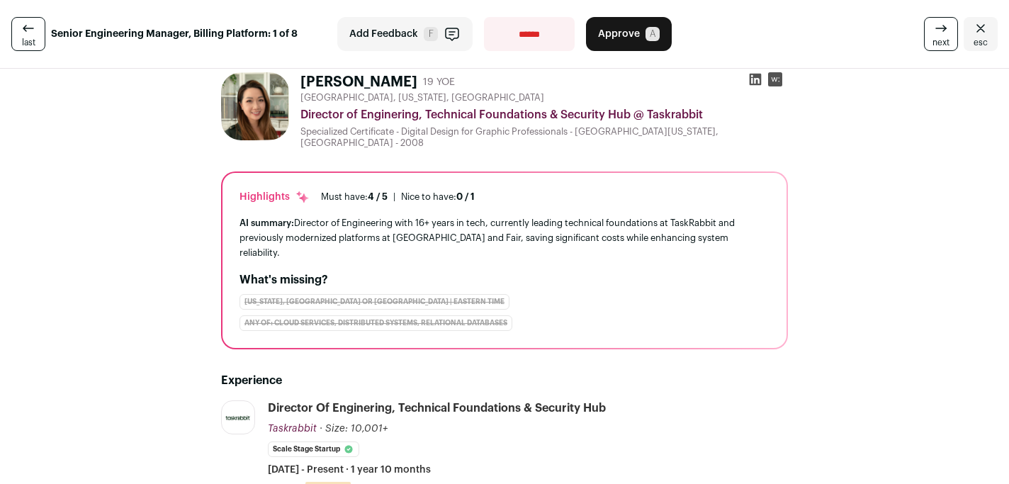
scroll to position [0, 0]
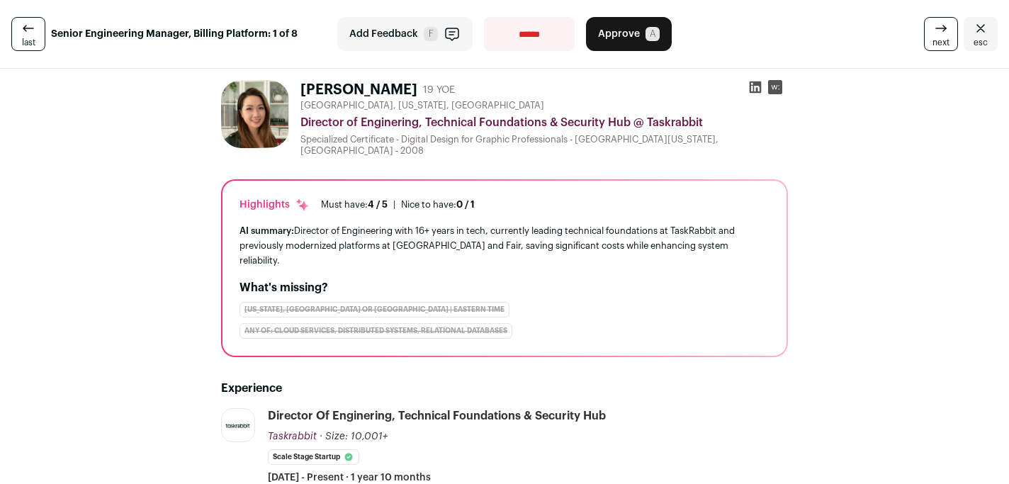
click at [976, 24] on icon "Close" at bounding box center [980, 28] width 17 height 17
click at [972, 29] on icon "Close" at bounding box center [980, 28] width 17 height 17
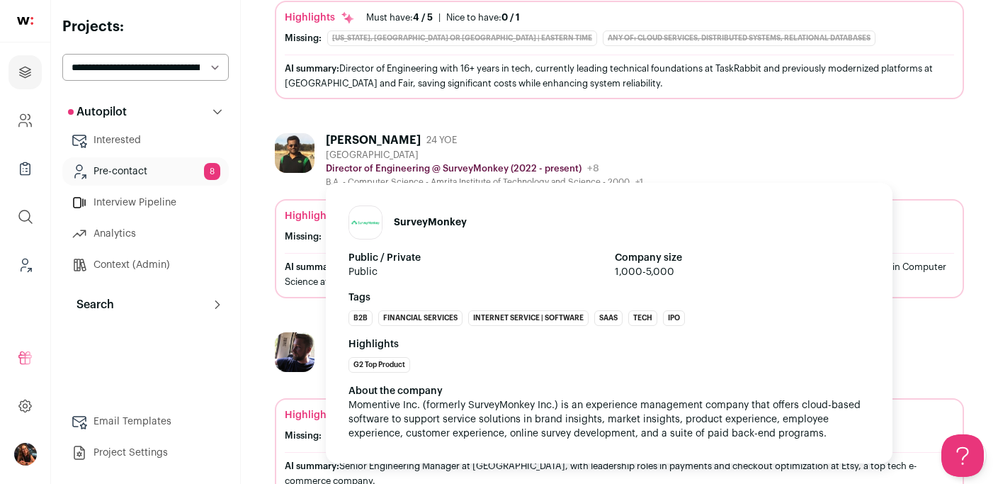
scroll to position [429, 0]
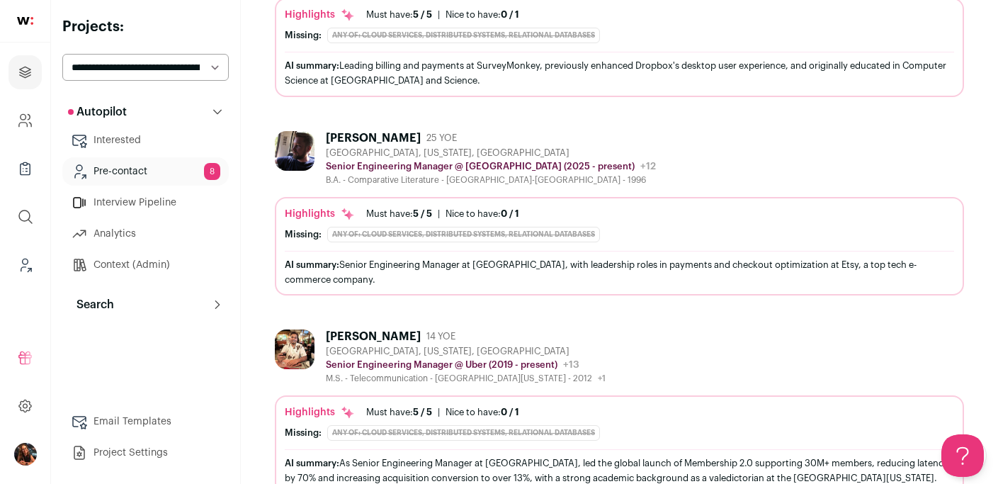
click at [363, 135] on div "[PERSON_NAME]" at bounding box center [373, 138] width 95 height 14
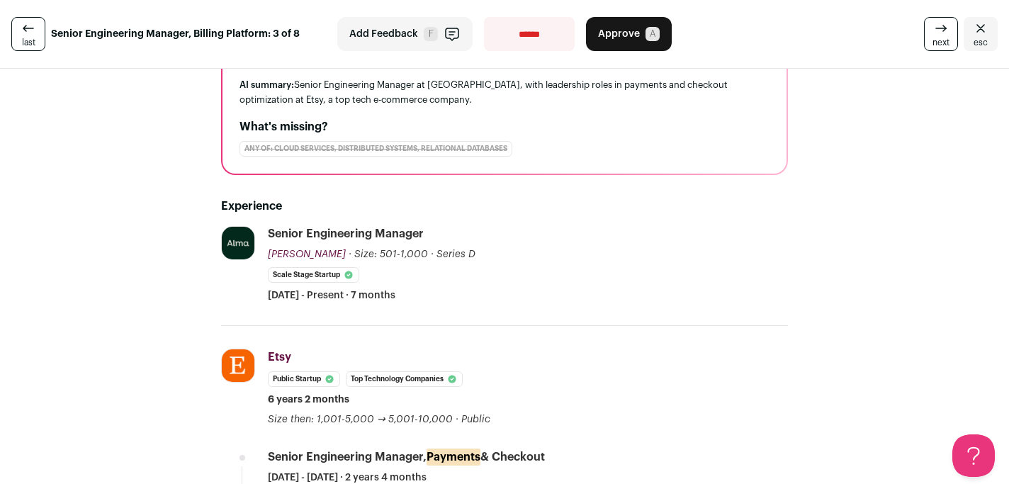
scroll to position [251, 0]
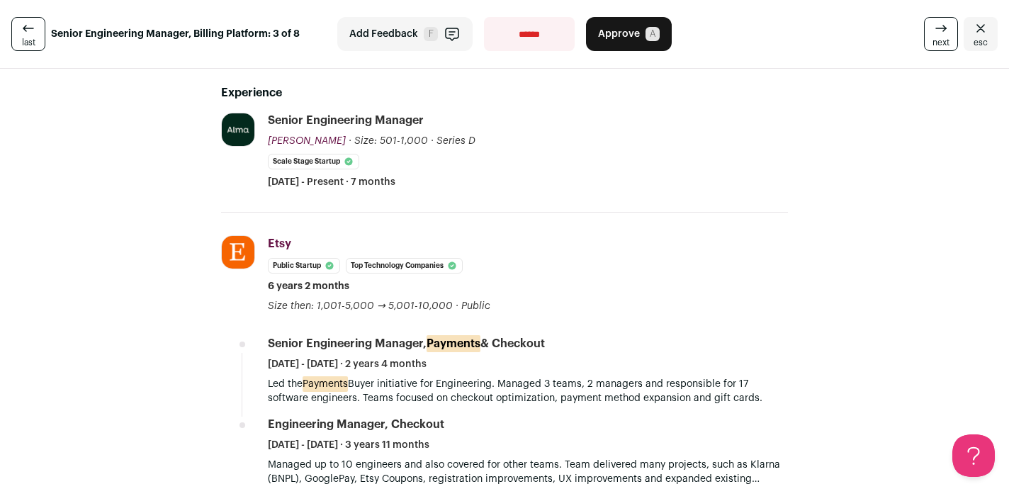
drag, startPoint x: 385, startPoint y: 184, endPoint x: 462, endPoint y: 188, distance: 77.3
click at [462, 188] on div "Senior Engineering Manager Alma Alma helloalma.com Add to company list Public /…" at bounding box center [528, 151] width 520 height 76
drag, startPoint x: 407, startPoint y: 181, endPoint x: 249, endPoint y: 146, distance: 162.4
click at [249, 146] on li "Alma helloalma.com Add to company list Public / Private Private Valuation $800M…" at bounding box center [504, 163] width 567 height 100
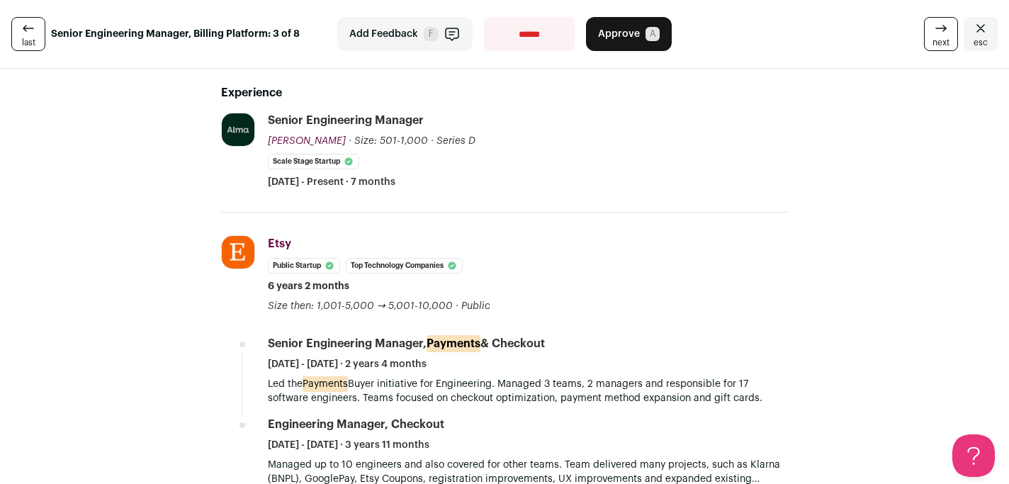
click at [622, 154] on div "Senior Engineering Manager Alma Alma helloalma.com Add to company list Public /…" at bounding box center [528, 151] width 520 height 76
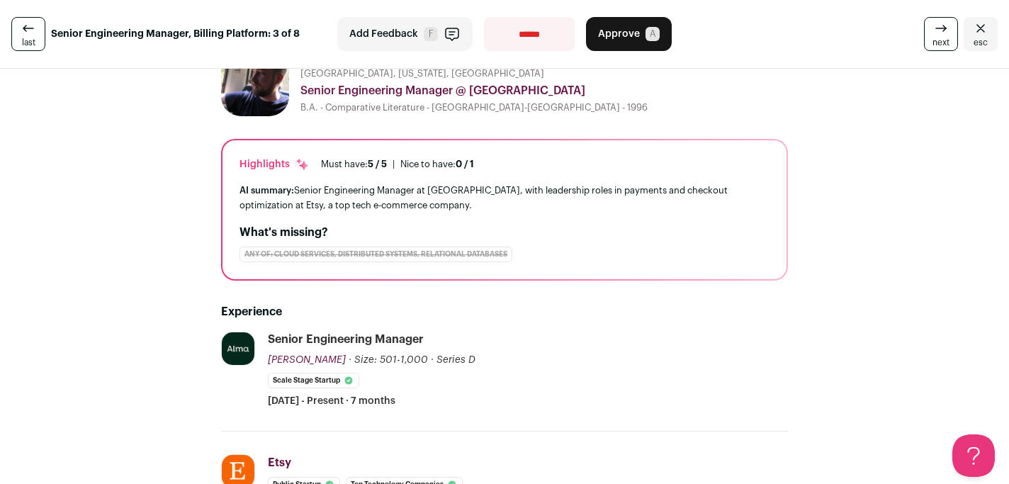
scroll to position [0, 0]
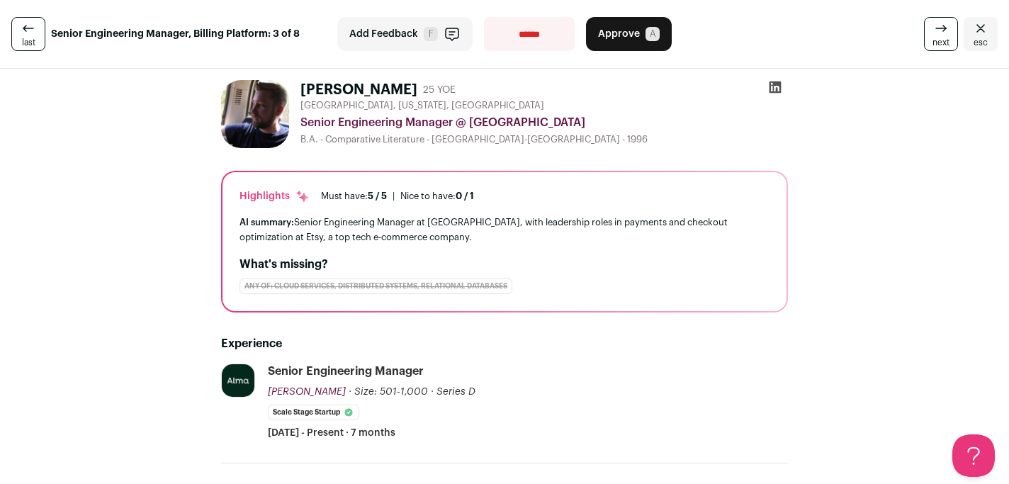
click at [972, 30] on icon "Close" at bounding box center [980, 28] width 17 height 17
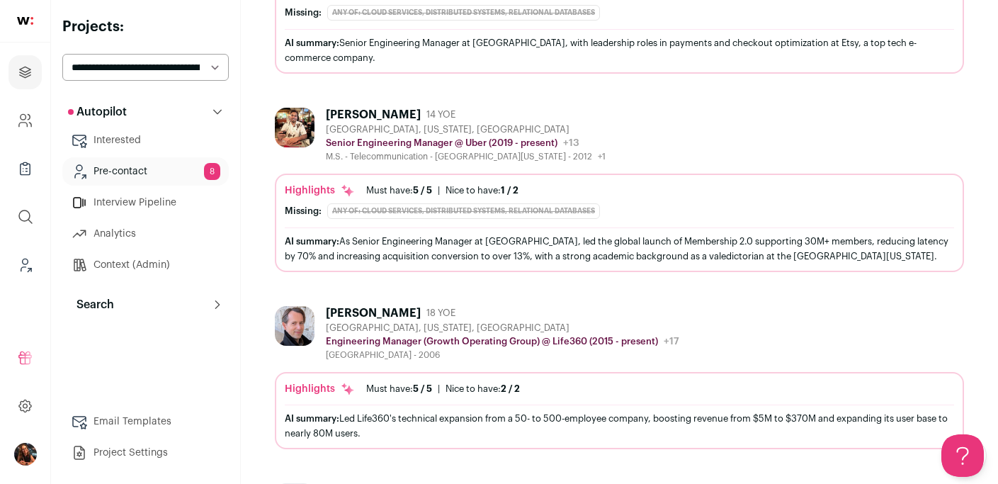
scroll to position [664, 0]
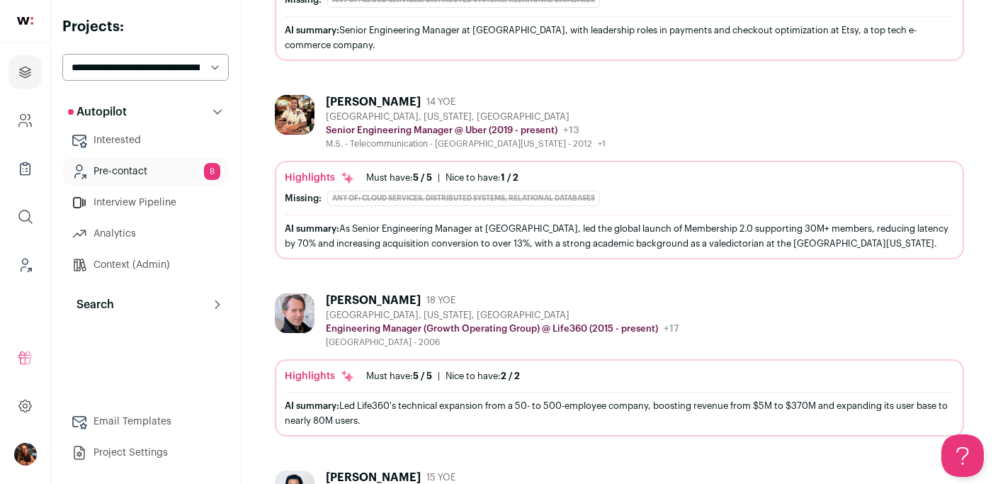
click at [363, 95] on div "[PERSON_NAME]" at bounding box center [373, 102] width 95 height 14
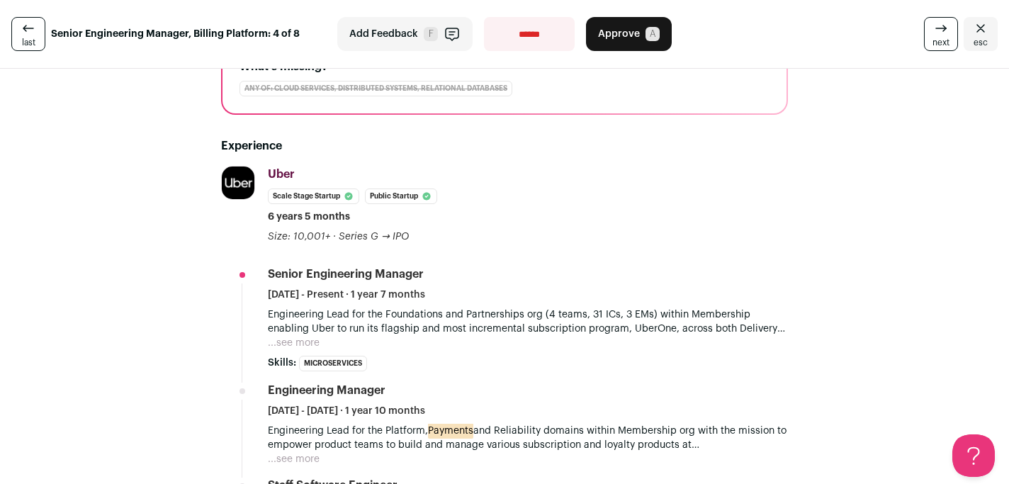
scroll to position [213, 0]
click at [297, 336] on button "...see more" at bounding box center [294, 342] width 52 height 14
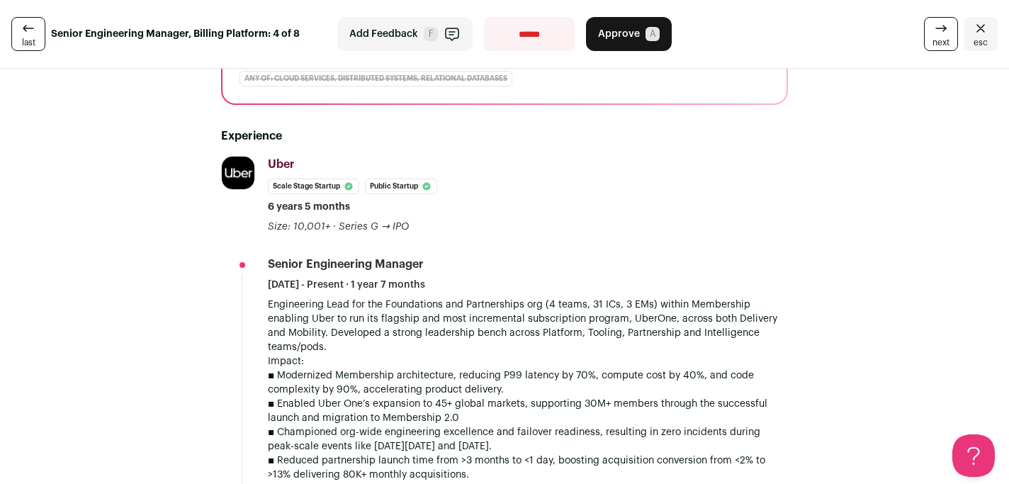
scroll to position [231, 0]
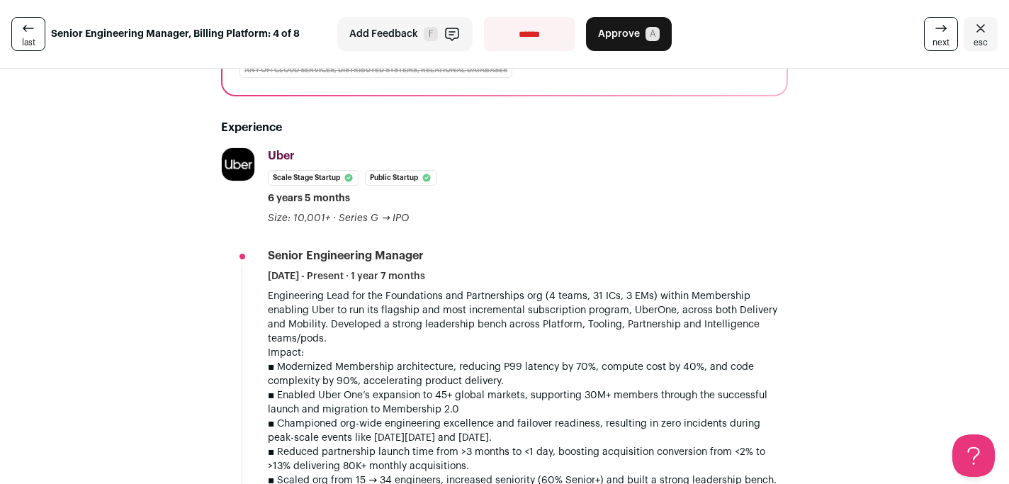
click at [972, 28] on icon "Close" at bounding box center [980, 28] width 17 height 17
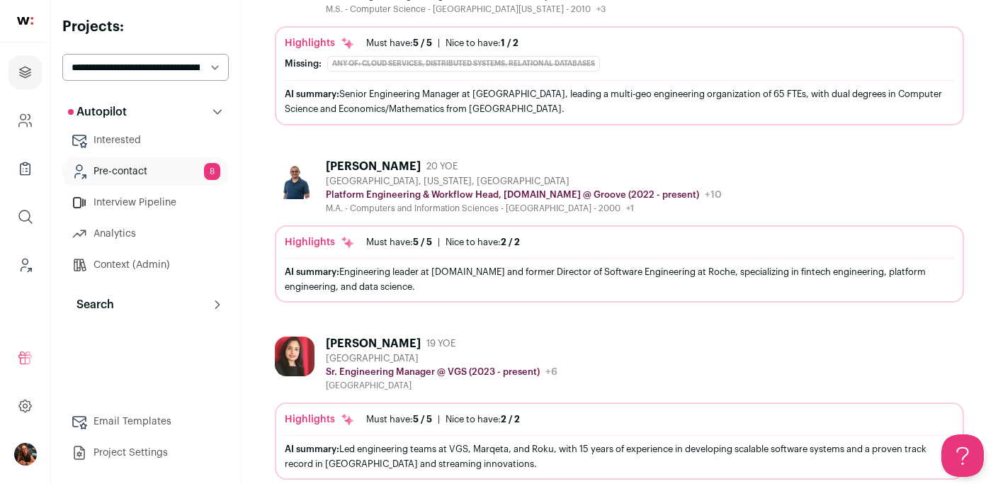
scroll to position [1180, 0]
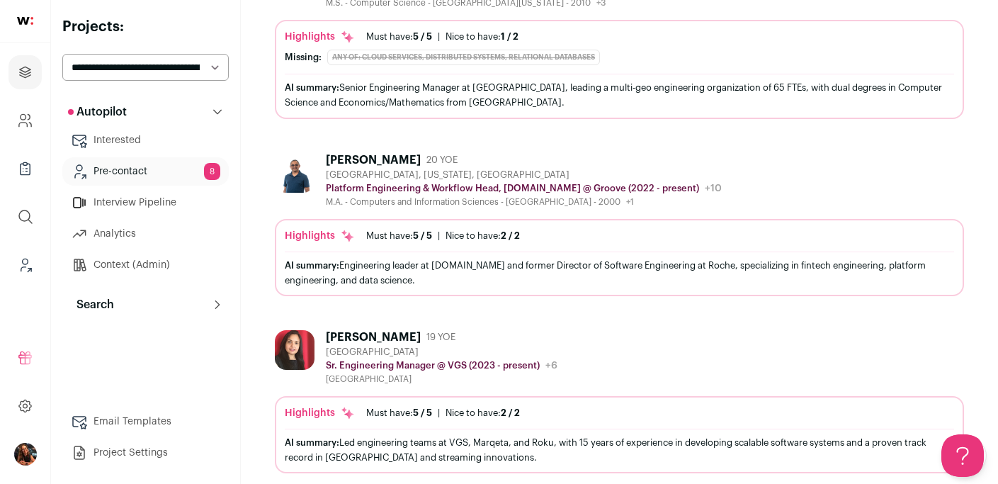
click at [364, 330] on div "[PERSON_NAME]" at bounding box center [373, 337] width 95 height 14
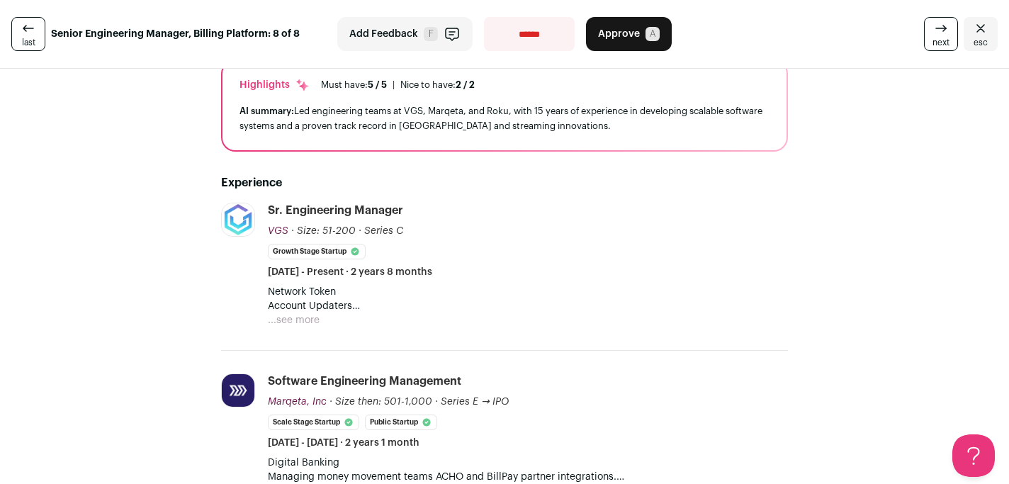
scroll to position [113, 0]
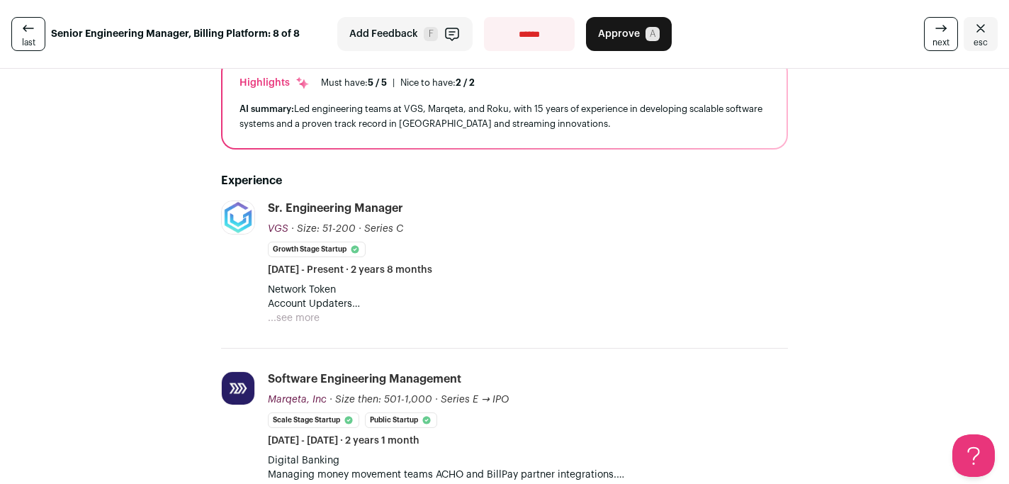
click at [300, 319] on button "...see more" at bounding box center [294, 318] width 52 height 14
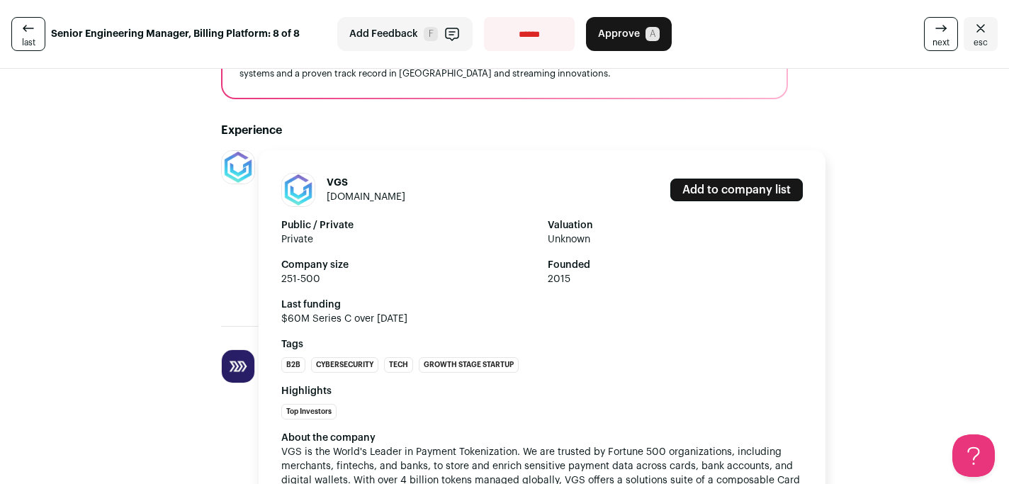
scroll to position [201, 0]
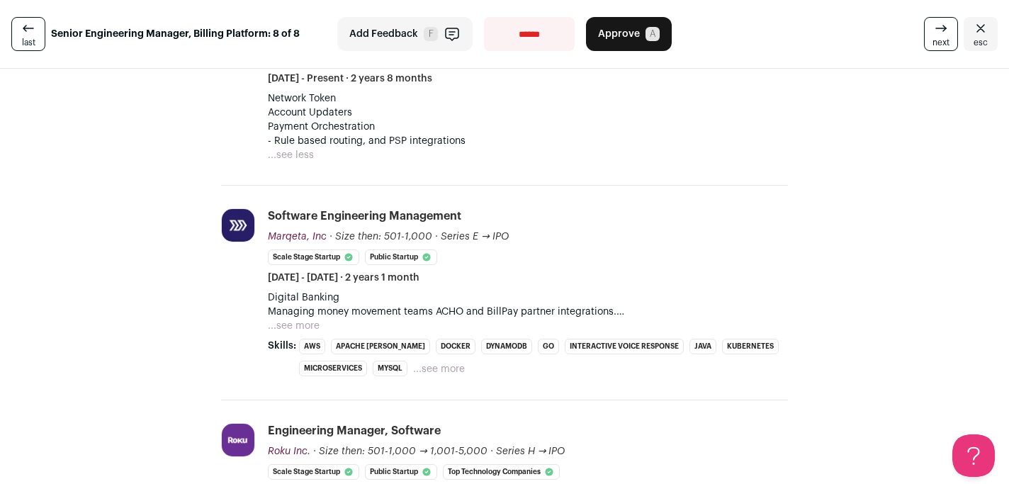
scroll to position [0, 0]
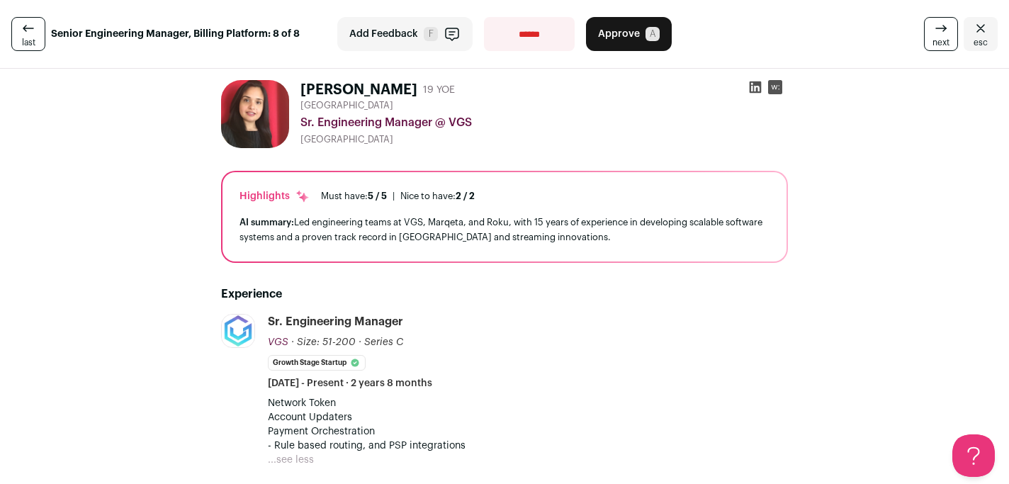
click at [972, 28] on icon "Close" at bounding box center [980, 28] width 17 height 17
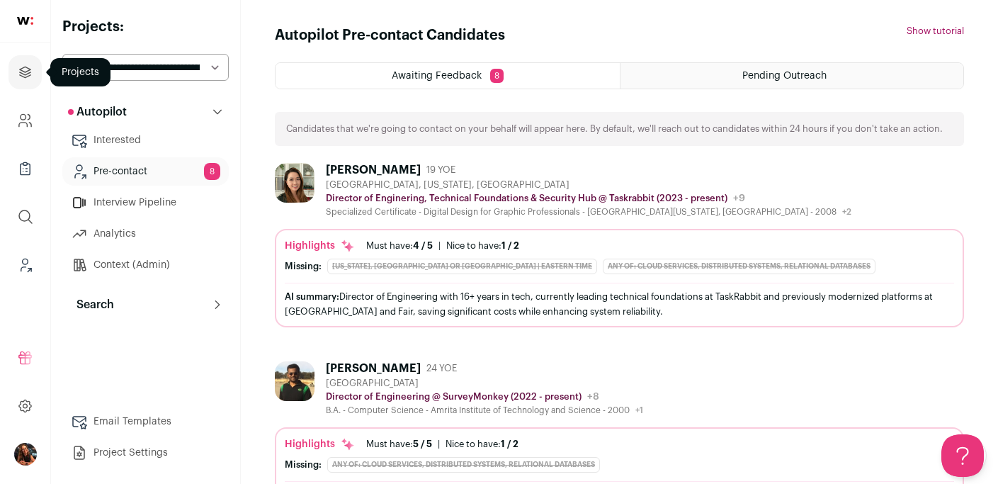
click at [20, 76] on icon "Projects" at bounding box center [25, 72] width 16 height 17
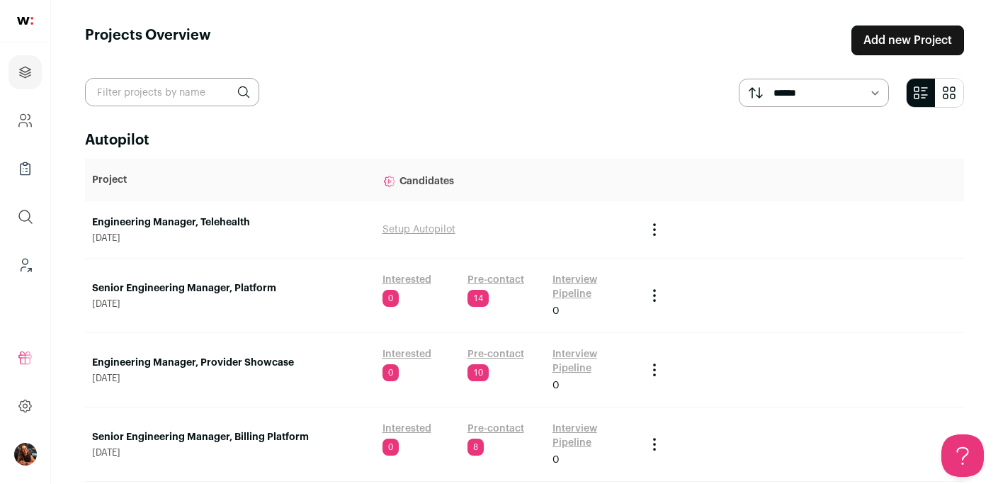
click at [487, 275] on link "Pre-contact" at bounding box center [495, 280] width 57 height 14
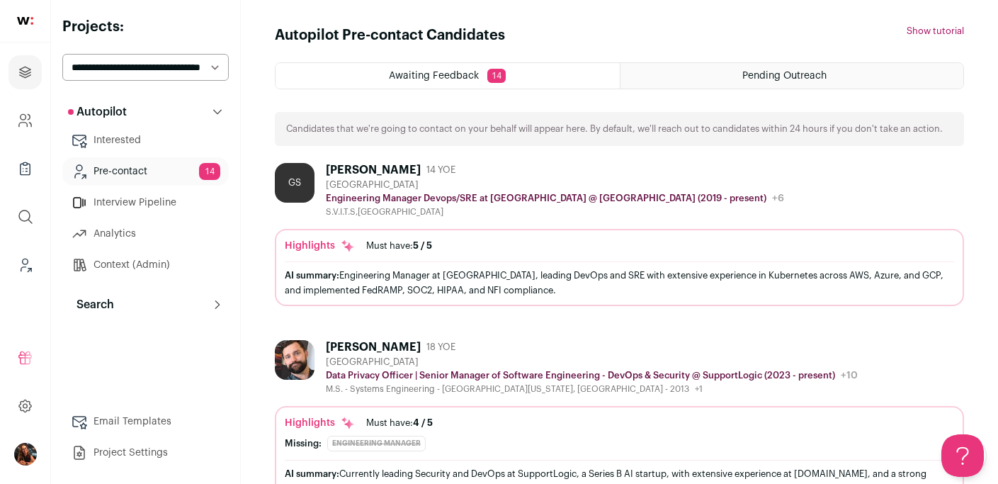
click at [359, 169] on div "[PERSON_NAME]" at bounding box center [373, 170] width 95 height 14
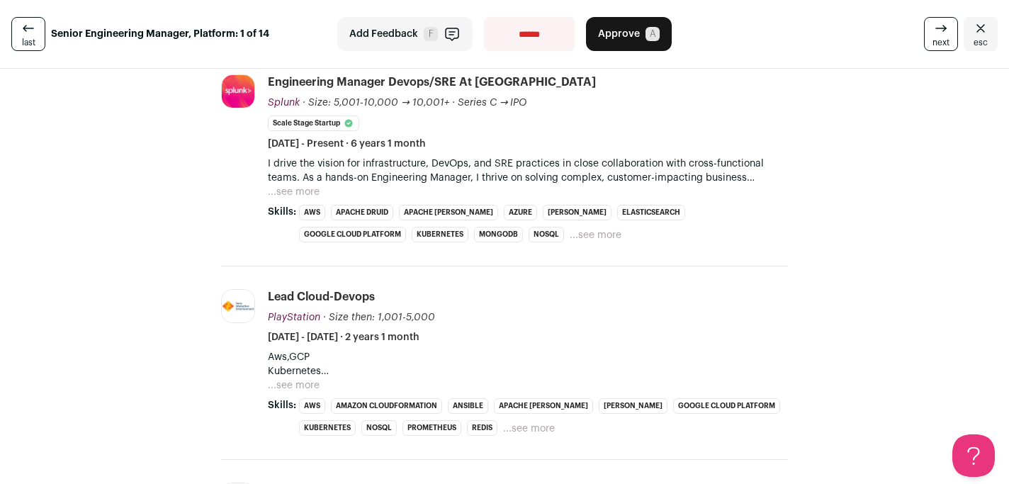
scroll to position [244, 0]
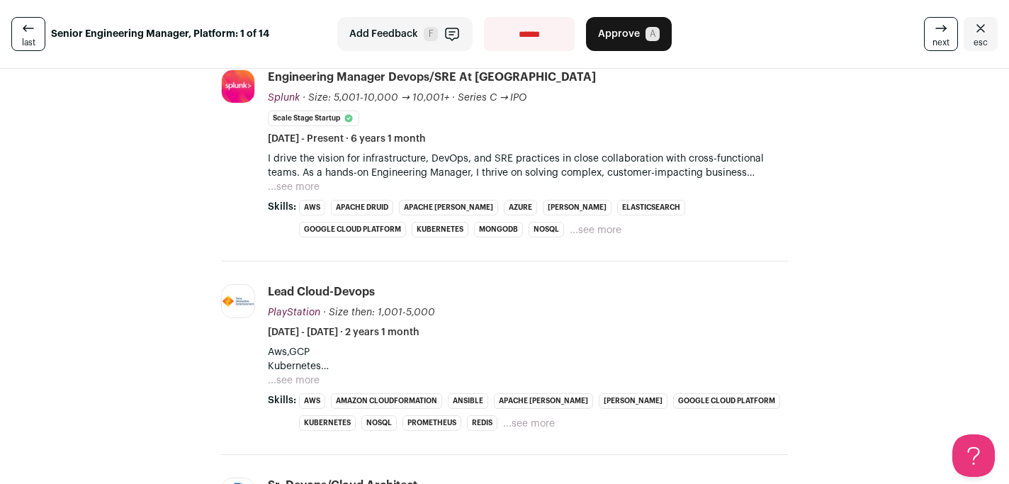
click at [290, 380] on button "...see more" at bounding box center [294, 380] width 52 height 14
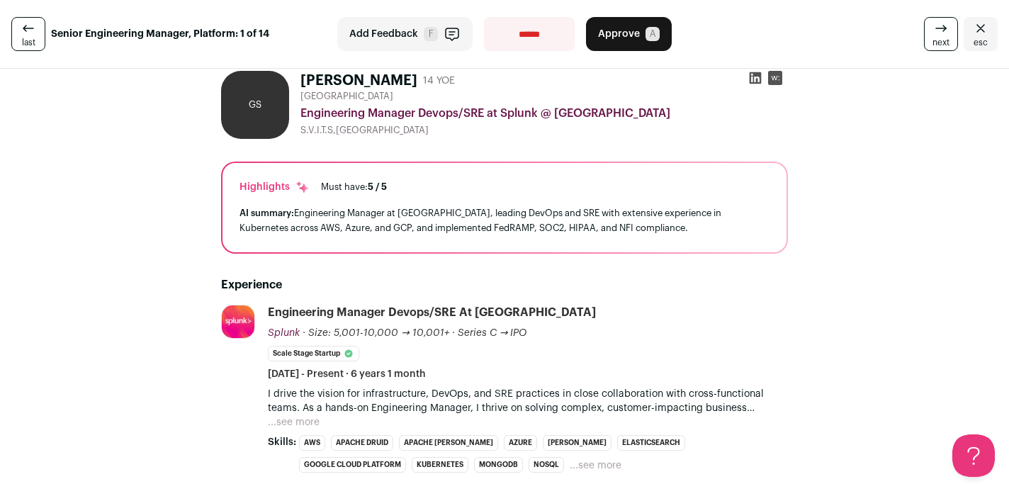
scroll to position [21, 0]
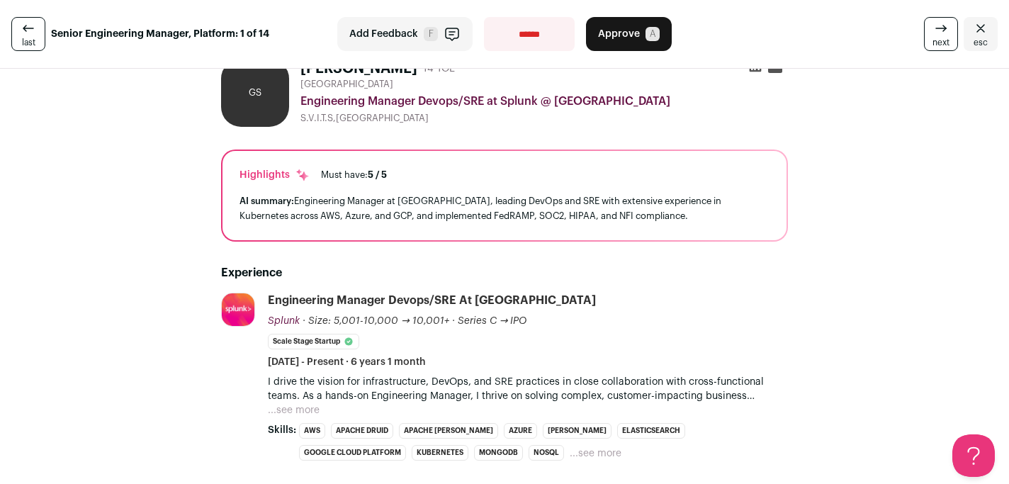
click at [972, 23] on icon "Close" at bounding box center [980, 28] width 17 height 17
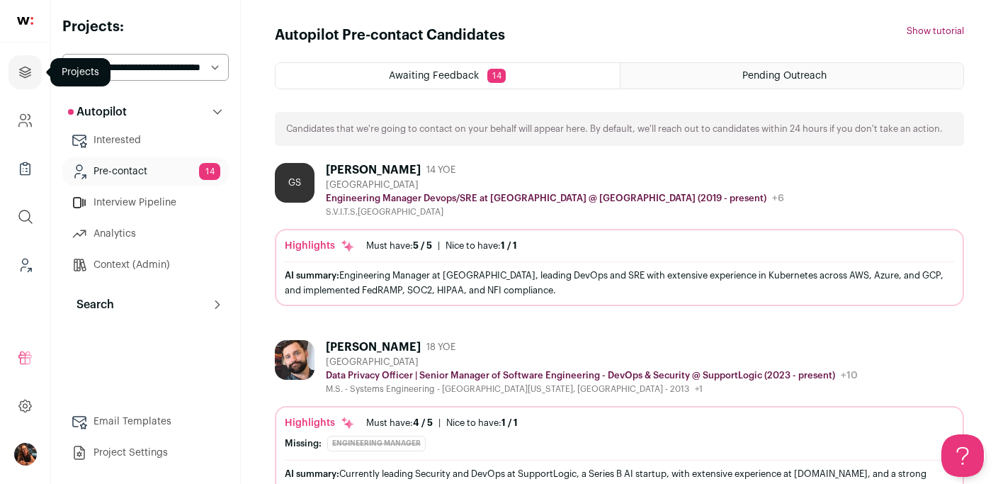
click at [30, 71] on icon "Projects" at bounding box center [25, 72] width 16 height 17
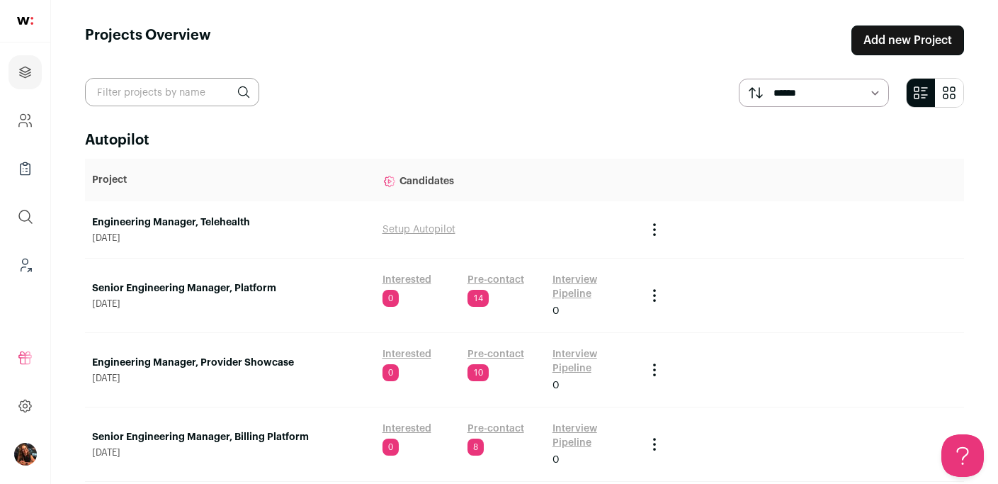
scroll to position [122, 0]
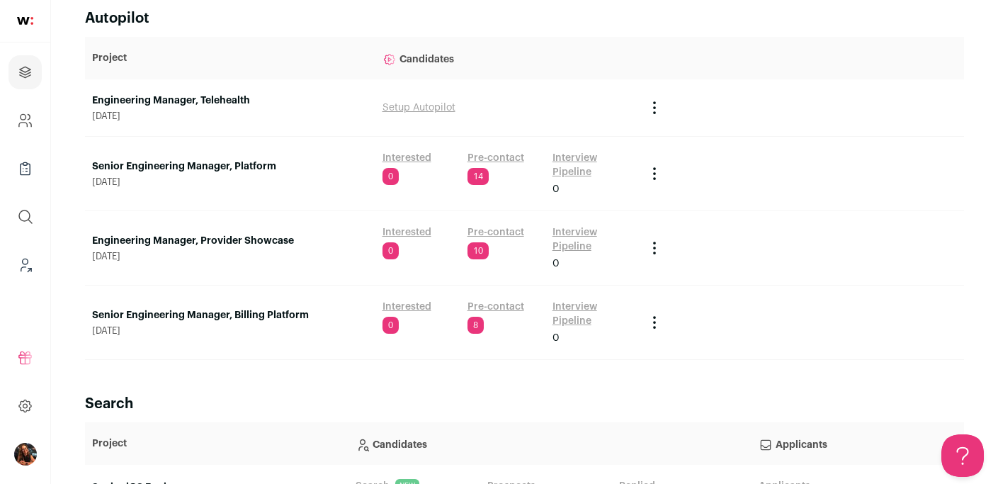
click at [500, 231] on link "Pre-contact" at bounding box center [495, 232] width 57 height 14
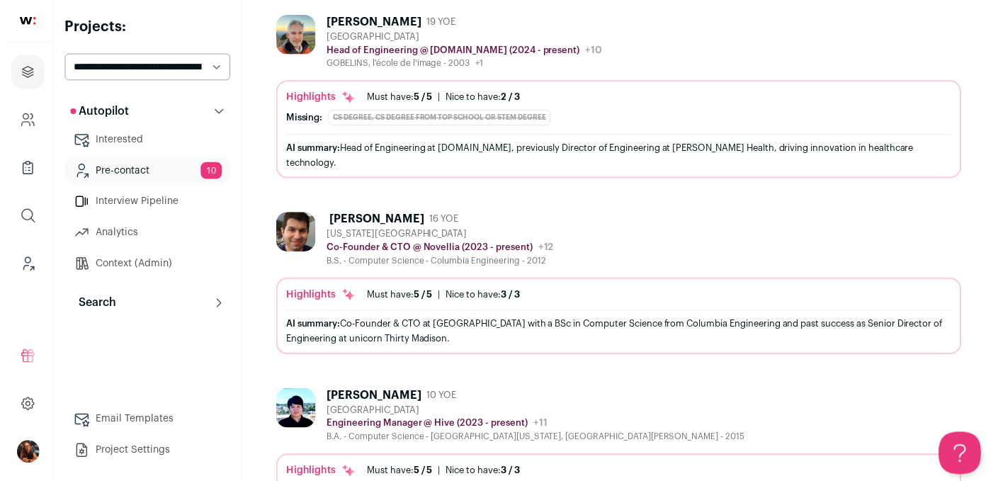
scroll to position [827, 0]
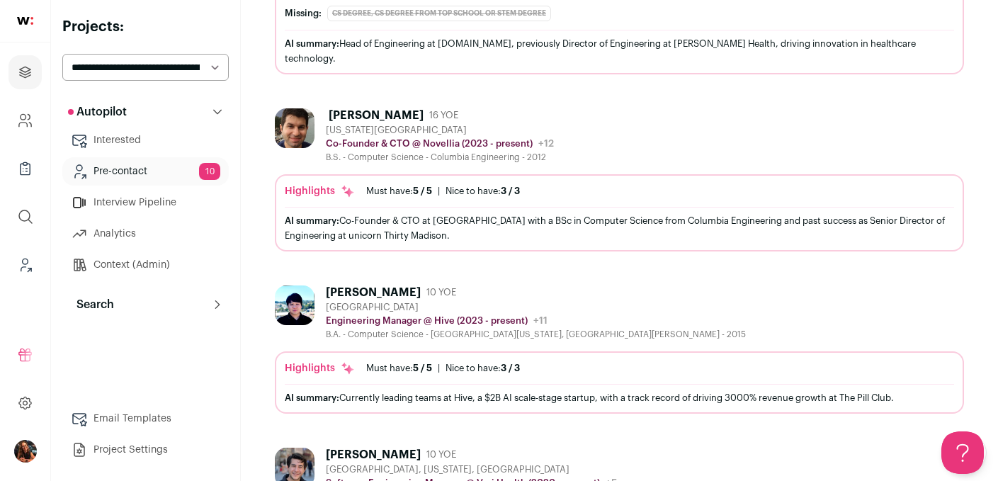
click at [128, 65] on select "**********" at bounding box center [145, 67] width 166 height 27
